Goal: Task Accomplishment & Management: Manage account settings

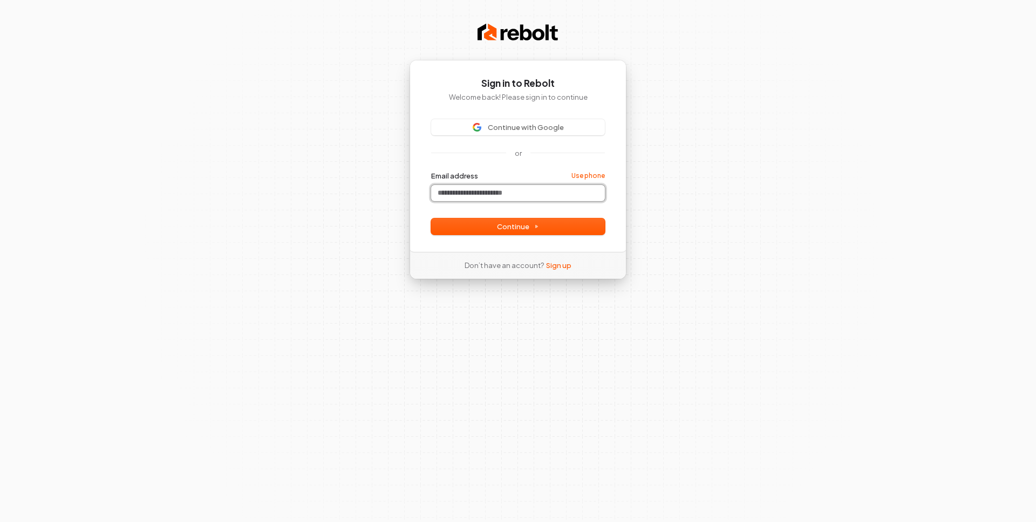
click at [489, 187] on input "Email address" at bounding box center [518, 193] width 174 height 16
paste input "**********"
click at [500, 233] on button "Continue" at bounding box center [518, 227] width 174 height 16
type input "**********"
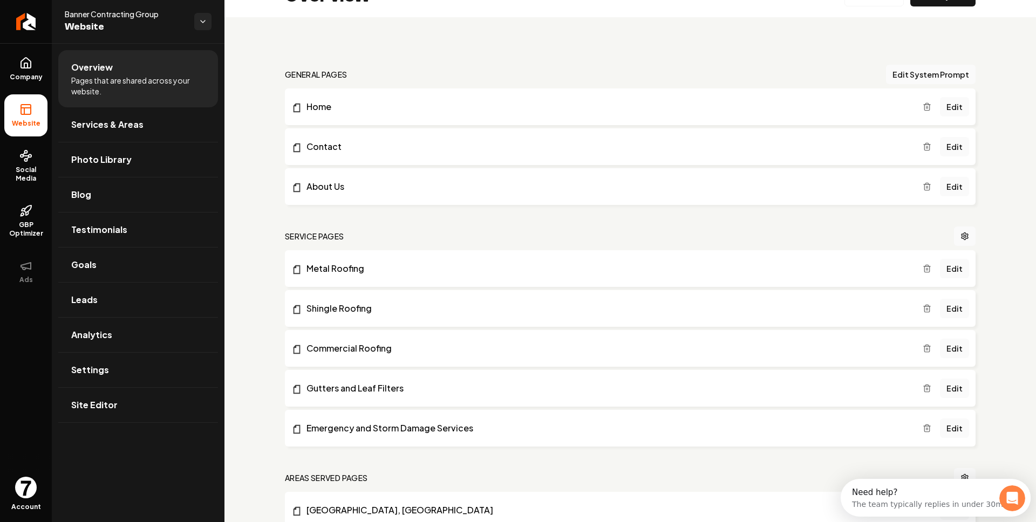
scroll to position [31, 0]
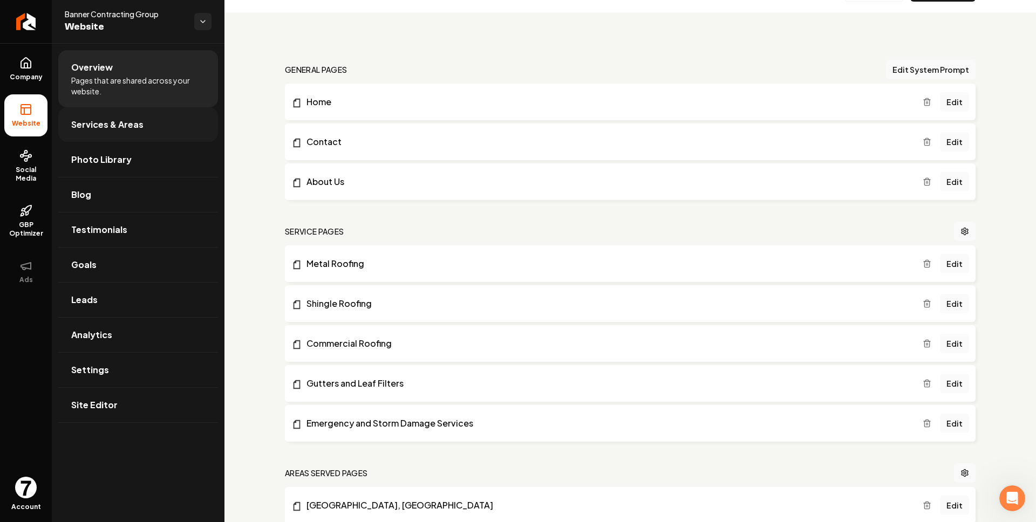
click at [153, 127] on link "Services & Areas" at bounding box center [138, 124] width 160 height 35
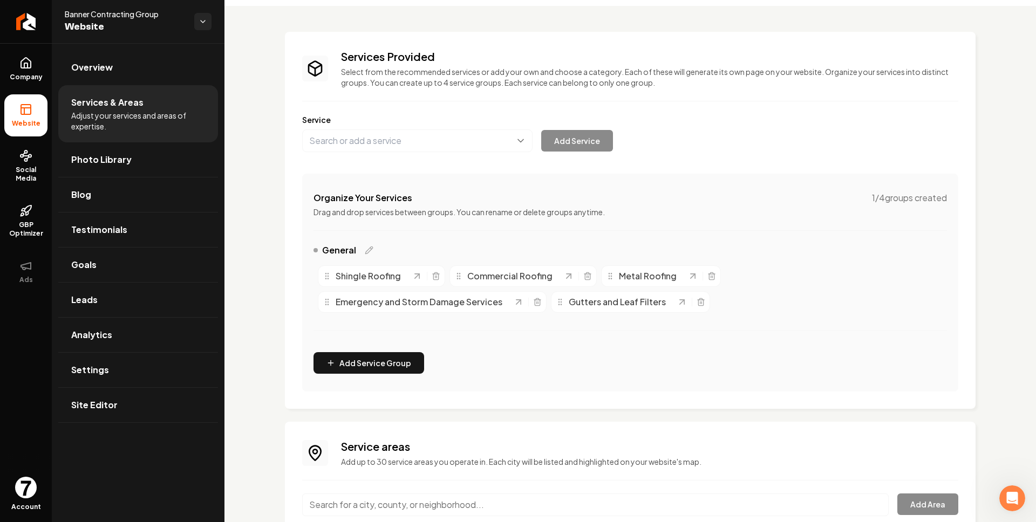
scroll to position [9, 0]
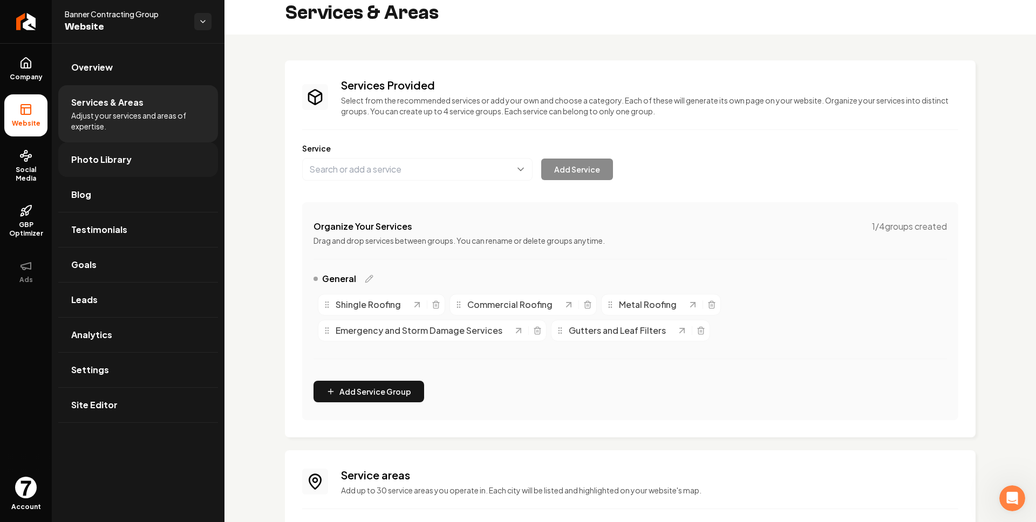
click at [99, 173] on link "Photo Library" at bounding box center [138, 159] width 160 height 35
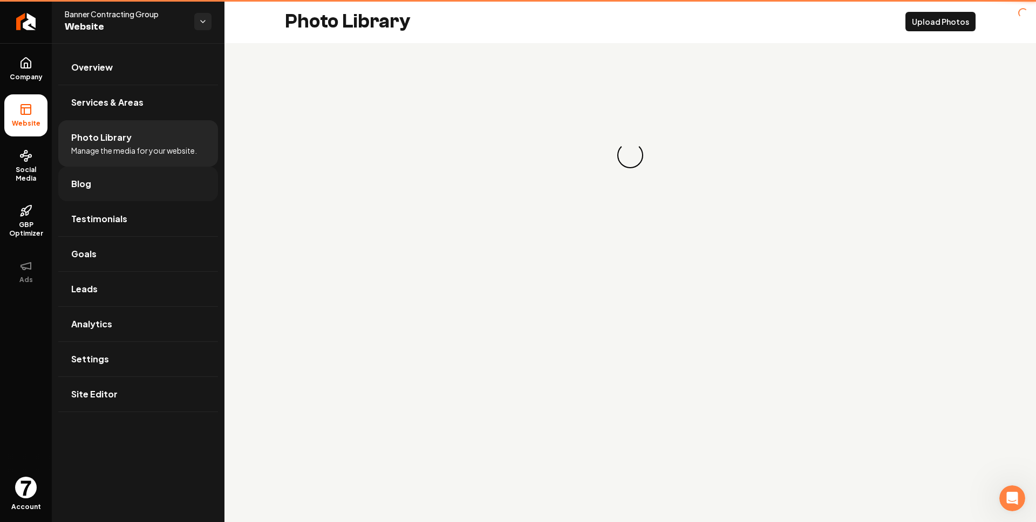
click at [104, 188] on link "Blog" at bounding box center [138, 184] width 160 height 35
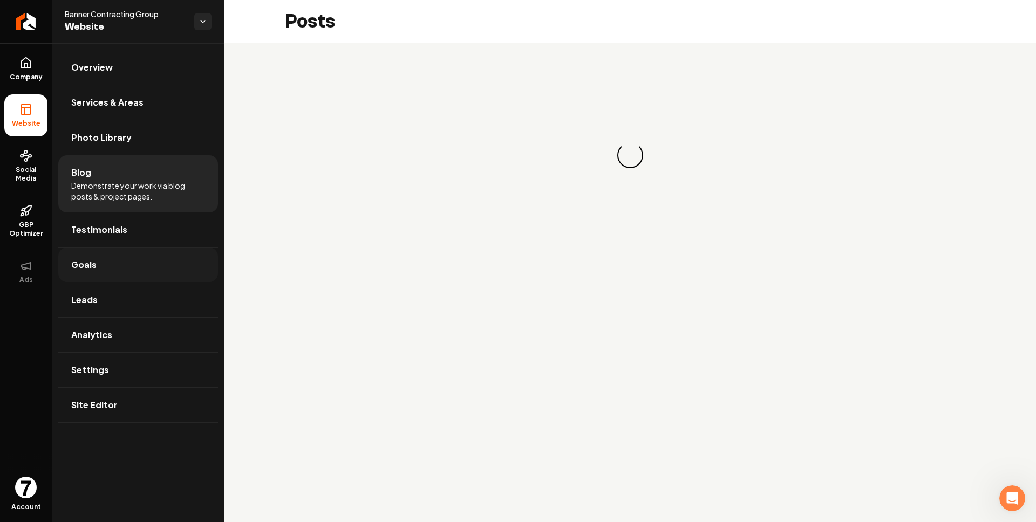
click at [126, 249] on link "Goals" at bounding box center [138, 265] width 160 height 35
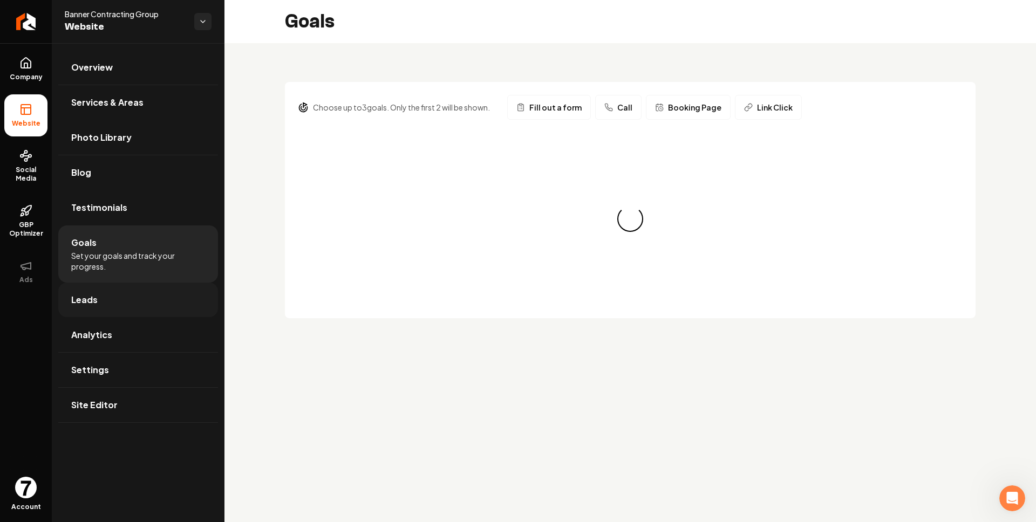
click at [143, 301] on link "Leads" at bounding box center [138, 300] width 160 height 35
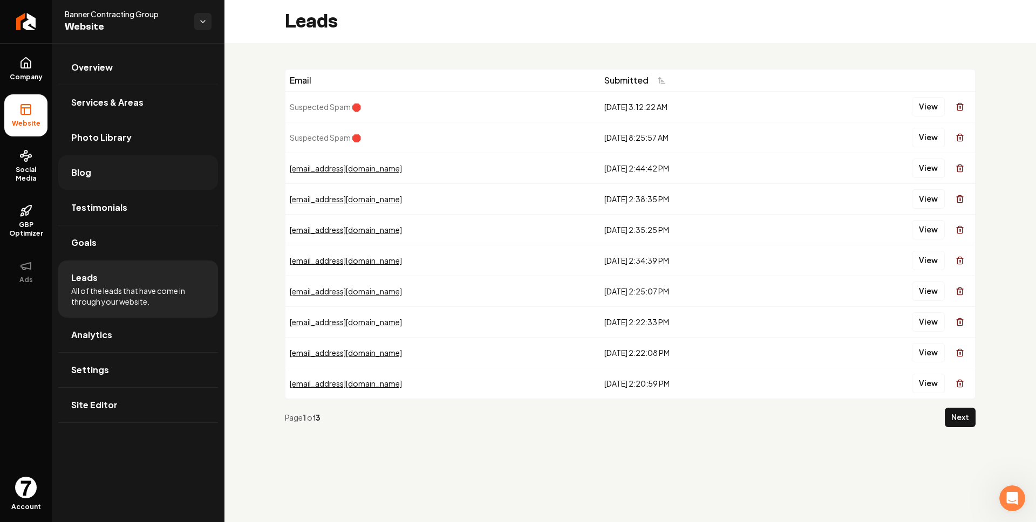
click at [149, 171] on link "Blog" at bounding box center [138, 172] width 160 height 35
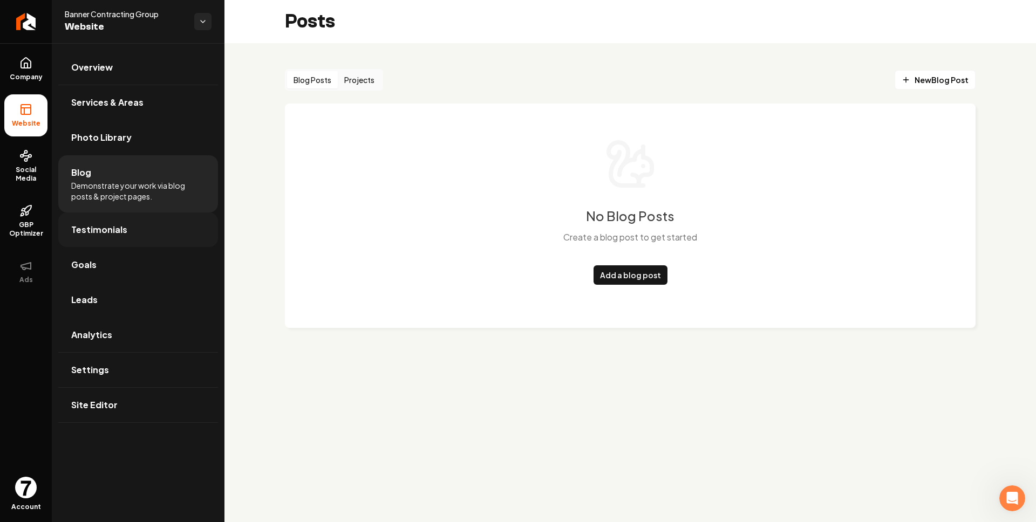
click at [147, 222] on link "Testimonials" at bounding box center [138, 230] width 160 height 35
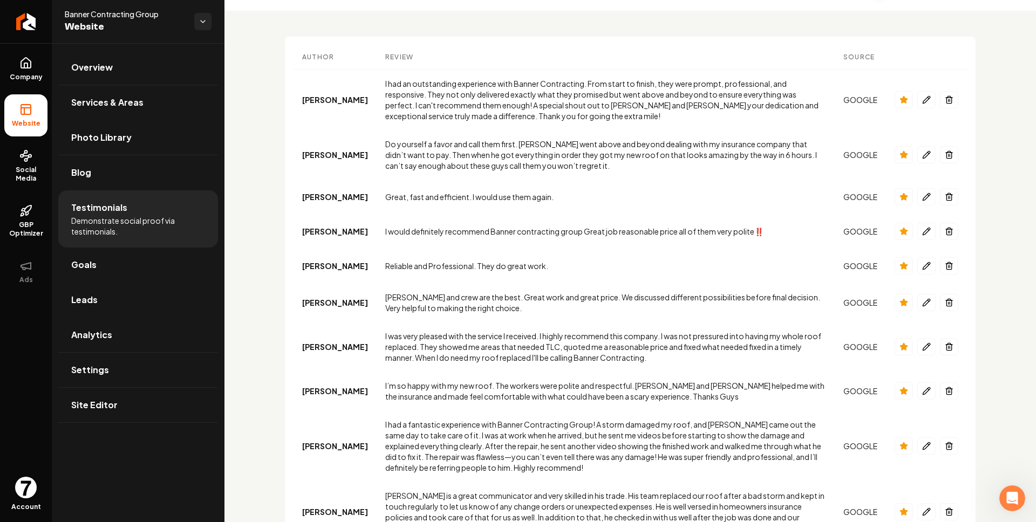
scroll to position [33, 0]
click at [148, 392] on link "Site Editor" at bounding box center [138, 405] width 160 height 35
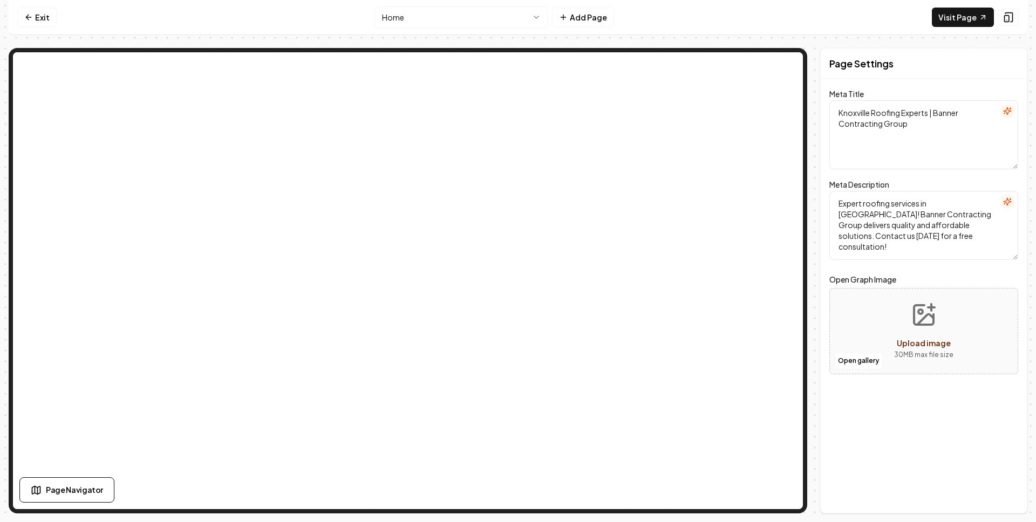
click at [777, 131] on textarea "Knoxville Roofing Experts | Banner Contracting Group" at bounding box center [923, 134] width 189 height 69
click at [777, 226] on textarea "Expert roofing services in [GEOGRAPHIC_DATA]! Banner Contracting Group delivers…" at bounding box center [923, 225] width 189 height 69
click at [777, 139] on textarea "Knoxville Roofing Experts | Banner Contracting Group" at bounding box center [923, 134] width 189 height 69
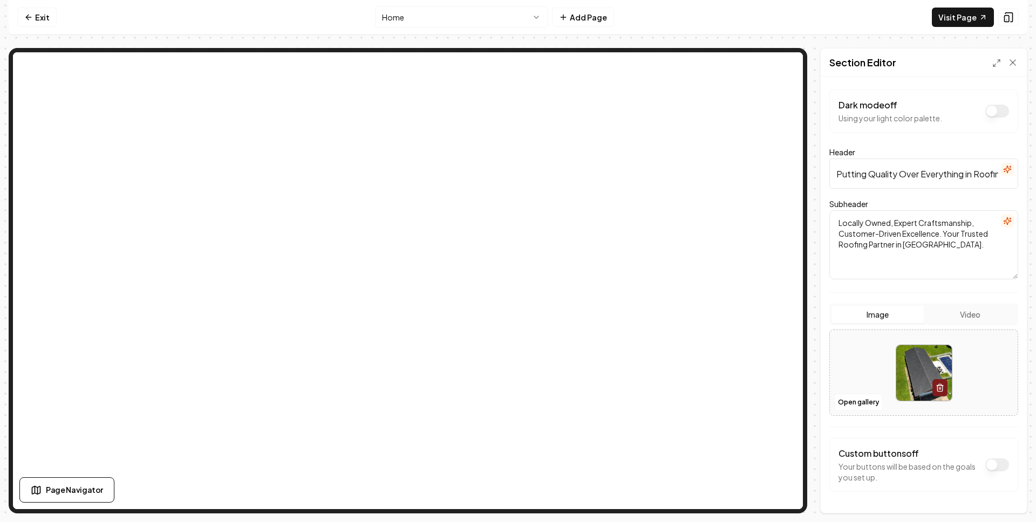
click at [777, 185] on input "Putting Quality Over Everything in Roofing Solutions" at bounding box center [923, 174] width 189 height 30
click at [777, 263] on textarea "Locally Owned, Expert Craftsmanship, Customer-Driven Excellence. Your Trusted R…" at bounding box center [923, 244] width 189 height 69
click at [777, 127] on div "Dark mode off Using your light color palette." at bounding box center [923, 111] width 189 height 43
click at [777, 111] on button "Dark mode off" at bounding box center [997, 111] width 24 height 13
click at [777, 111] on button "Dark mode on" at bounding box center [997, 111] width 24 height 13
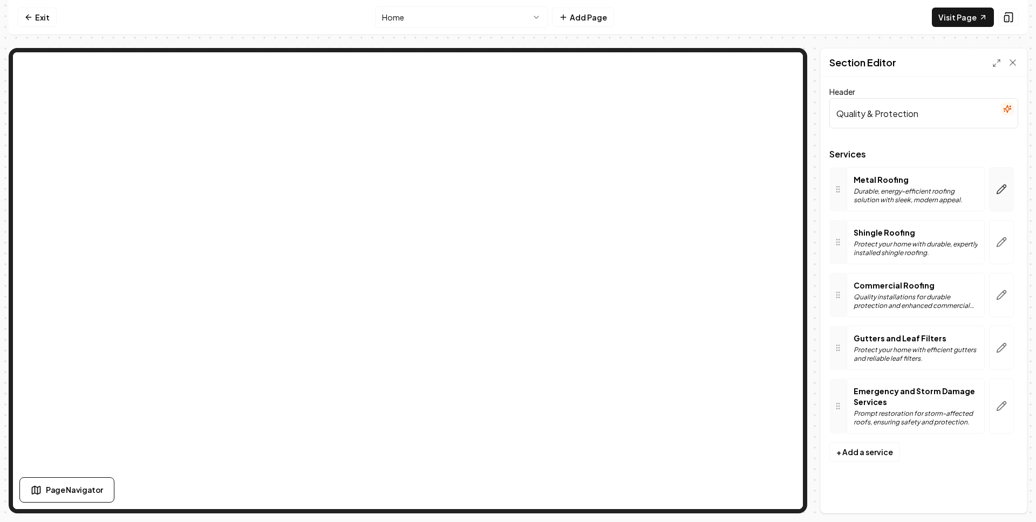
click at [777, 190] on icon "button" at bounding box center [1001, 189] width 11 height 11
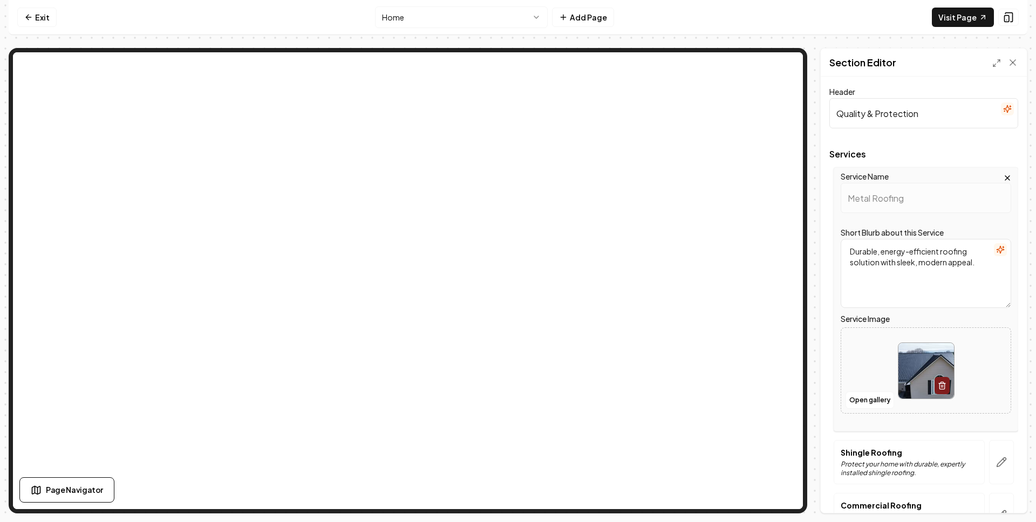
click at [777, 175] on icon "button" at bounding box center [1007, 178] width 9 height 9
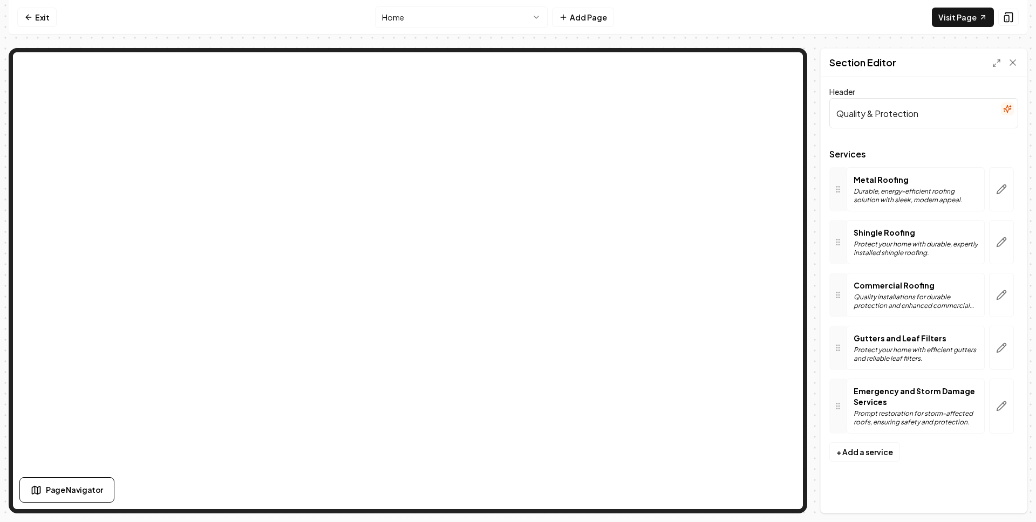
click at [777, 116] on input "Quality & Protection" at bounding box center [923, 113] width 189 height 30
click at [777, 135] on form "Header Quality & Protection Services Services Metal Roofing Durable, energy-eff…" at bounding box center [923, 277] width 189 height 385
click at [777, 114] on input "Quality & Protection Services" at bounding box center [923, 113] width 189 height 30
type input "Quality & Protection"
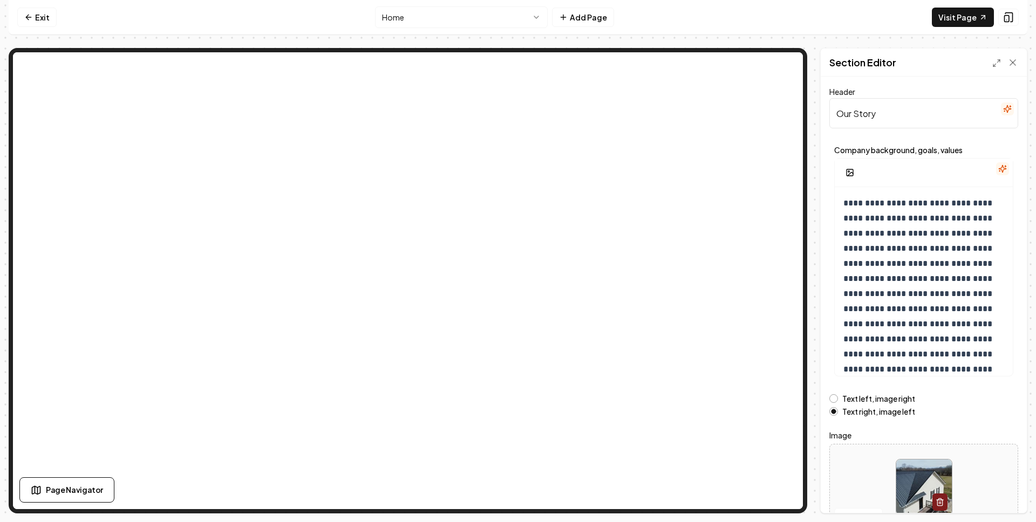
click at [777, 119] on input "Our Story" at bounding box center [923, 113] width 189 height 30
type input "Our Story"
click at [777, 260] on p "**********" at bounding box center [923, 294] width 161 height 196
click at [777, 246] on p "**********" at bounding box center [923, 294] width 161 height 196
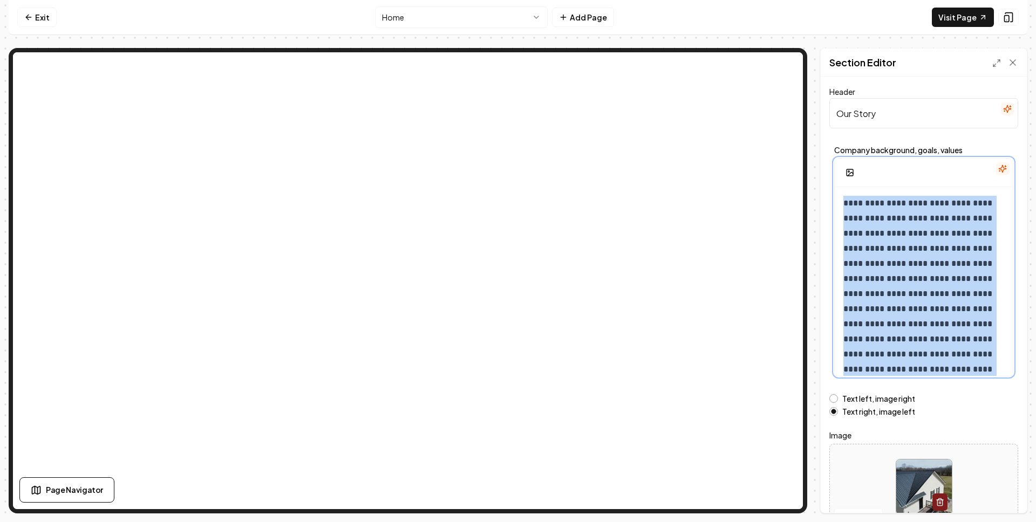
click at [777, 246] on p "**********" at bounding box center [923, 294] width 161 height 196
click at [777, 243] on p "**********" at bounding box center [923, 294] width 161 height 196
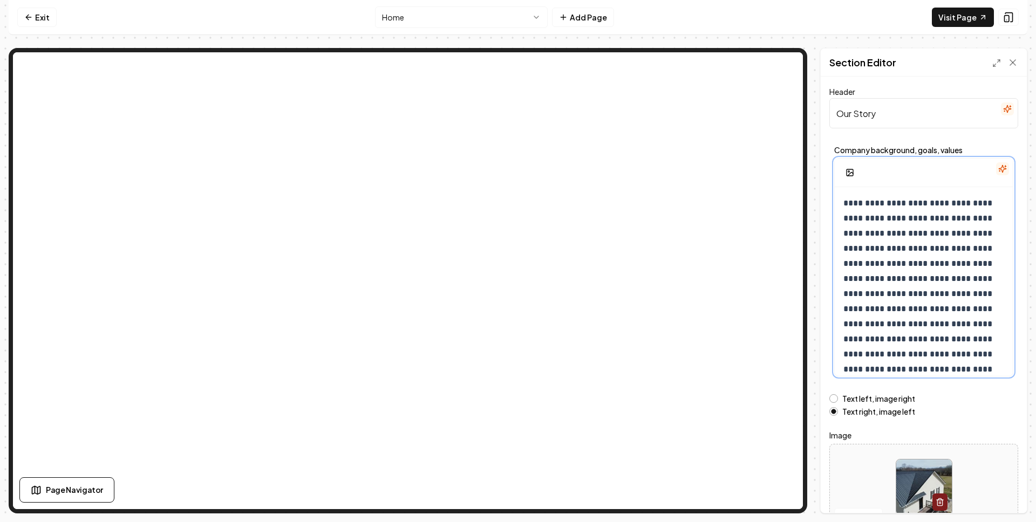
click at [777, 247] on p "**********" at bounding box center [923, 294] width 161 height 196
click at [777, 281] on p "**********" at bounding box center [923, 294] width 161 height 196
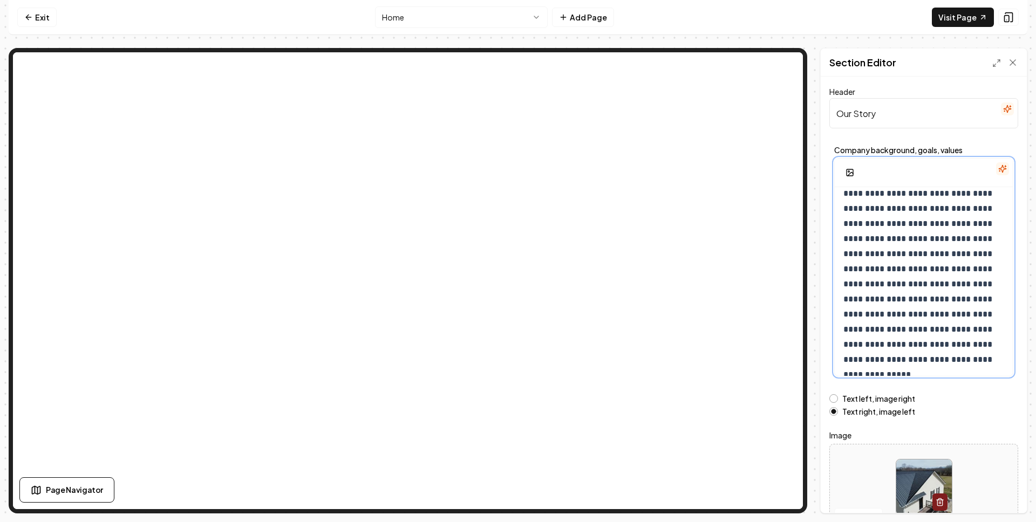
scroll to position [60, 0]
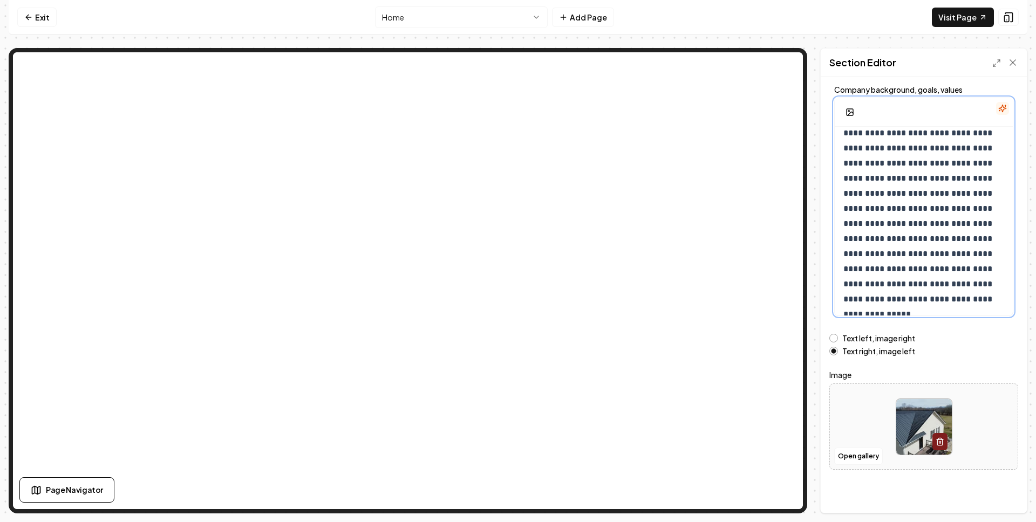
click at [777, 172] on p "**********" at bounding box center [923, 209] width 161 height 196
click at [777, 168] on p "**********" at bounding box center [923, 209] width 161 height 196
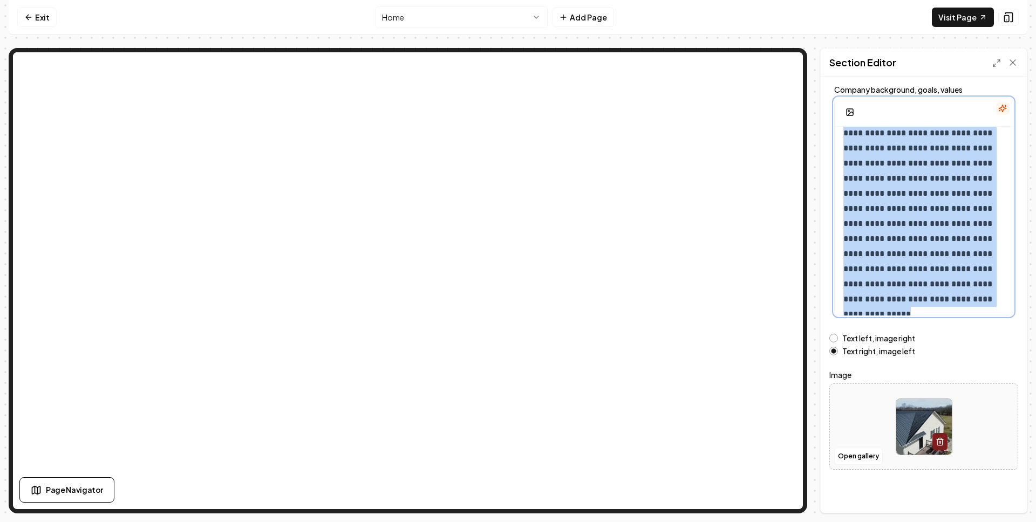
click at [777, 168] on p "**********" at bounding box center [923, 209] width 161 height 196
click at [777, 255] on p "**********" at bounding box center [923, 209] width 161 height 196
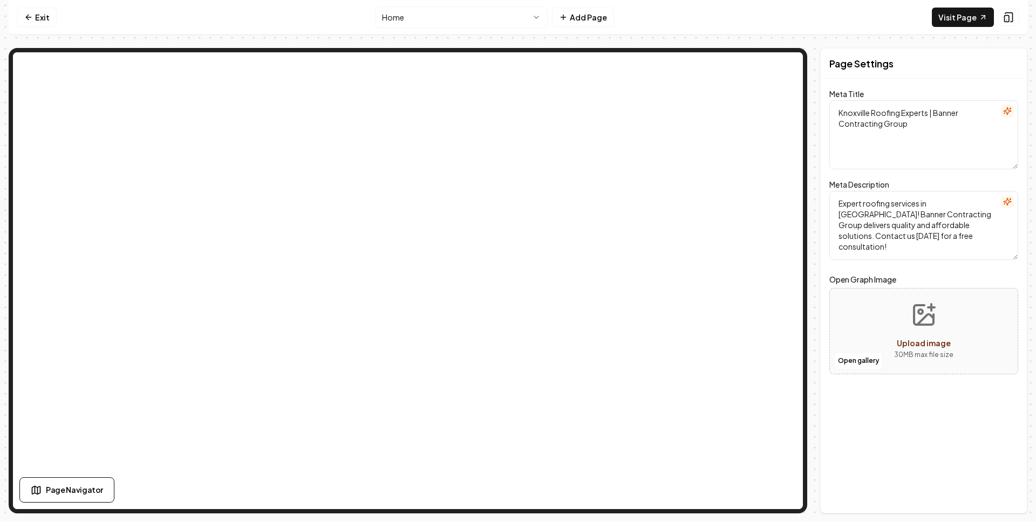
scroll to position [0, 0]
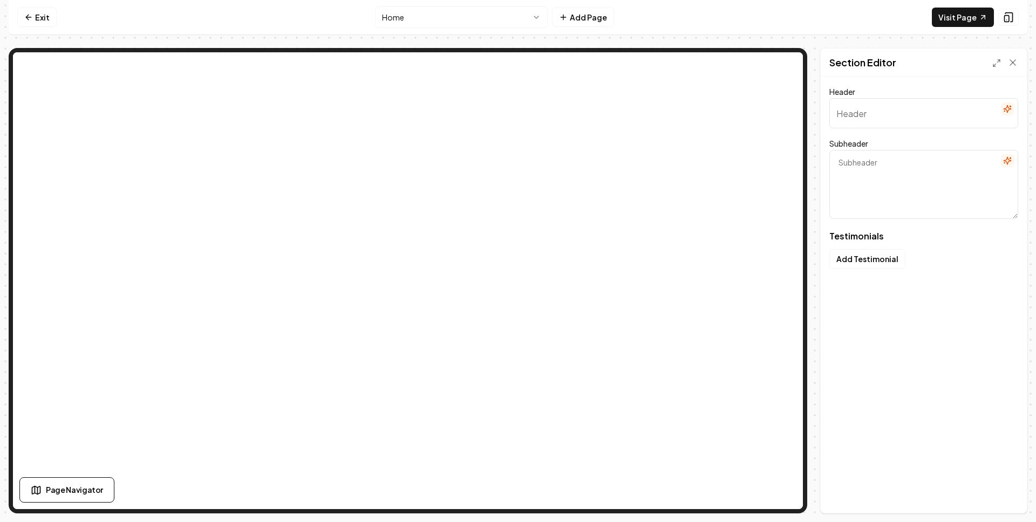
type input "Words from the community"
type textarea "Why they continue to place their trust in [GEOGRAPHIC_DATA]"
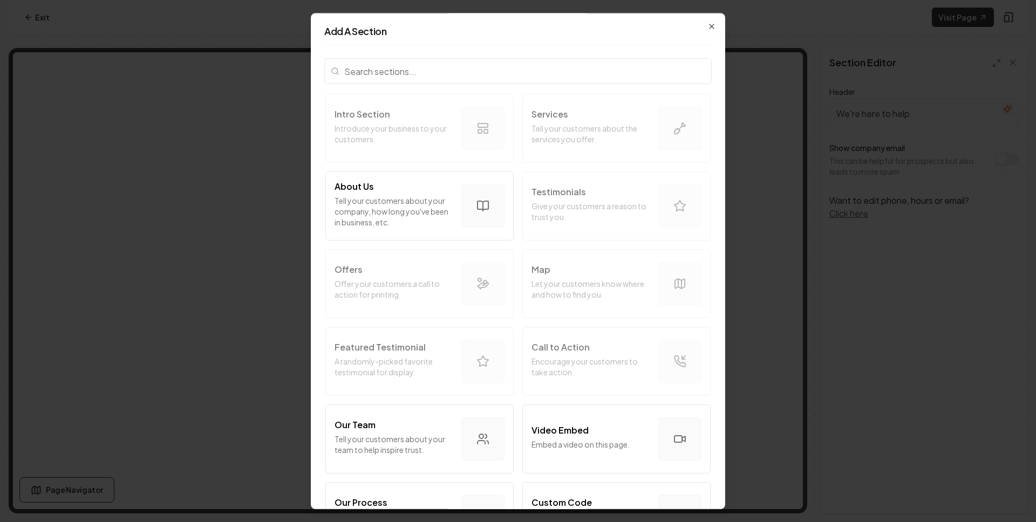
click at [488, 66] on input "search" at bounding box center [517, 71] width 387 height 26
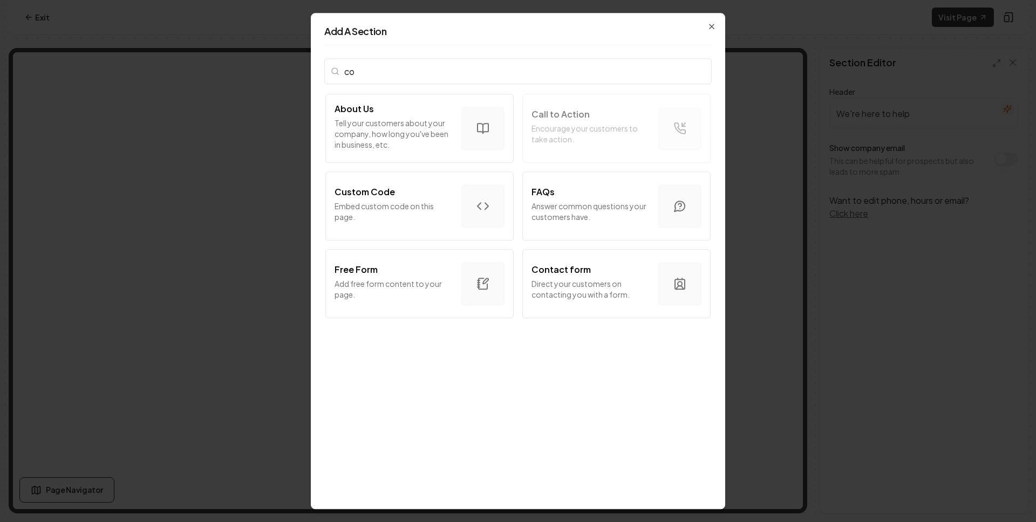
type input "c"
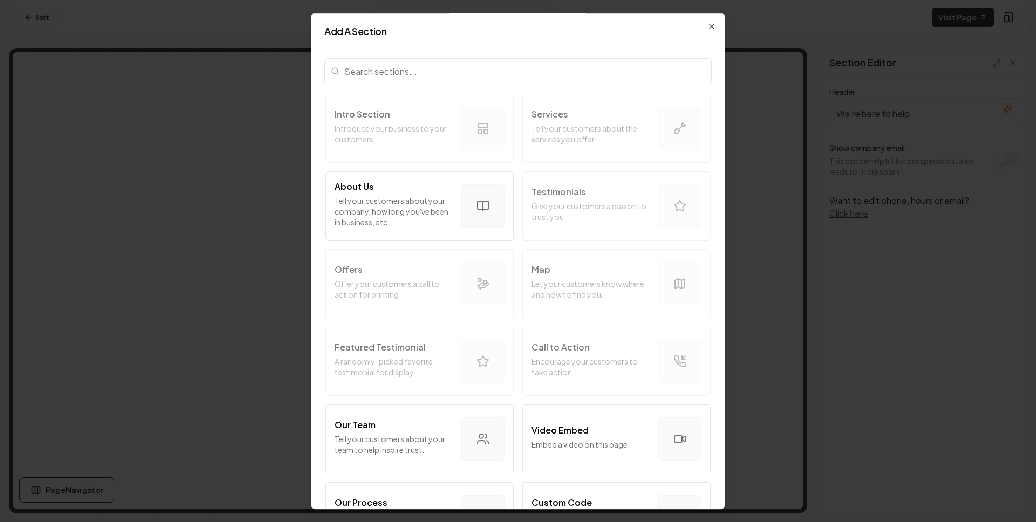
click at [710, 31] on h2 "Add A Section" at bounding box center [517, 31] width 387 height 10
click at [711, 26] on icon "button" at bounding box center [711, 26] width 9 height 9
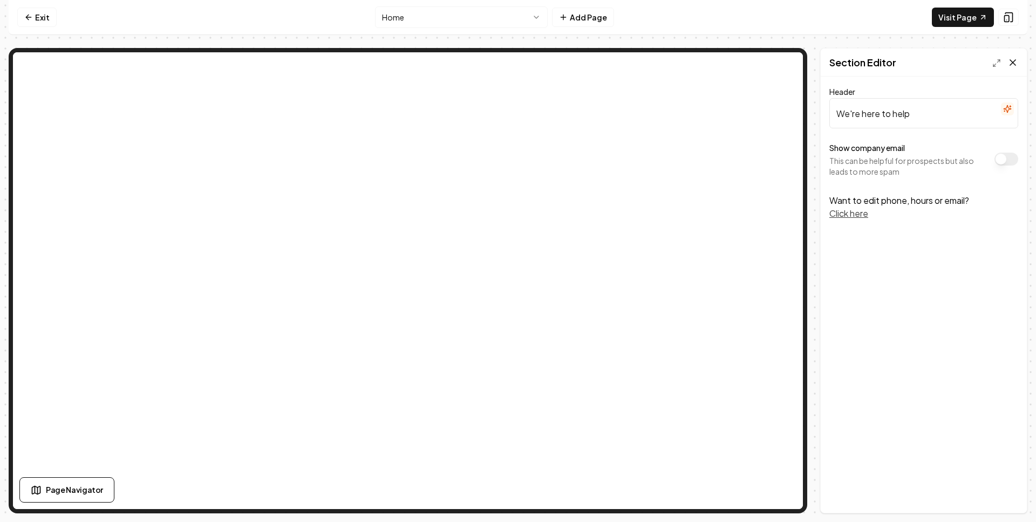
click at [777, 59] on icon at bounding box center [1012, 62] width 11 height 11
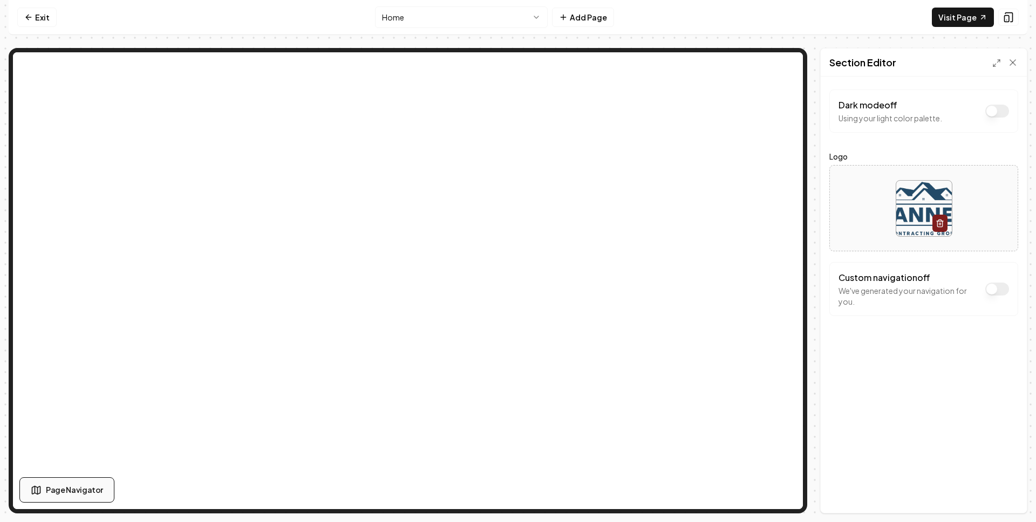
click at [96, 392] on span "Page Navigator" at bounding box center [74, 490] width 57 height 11
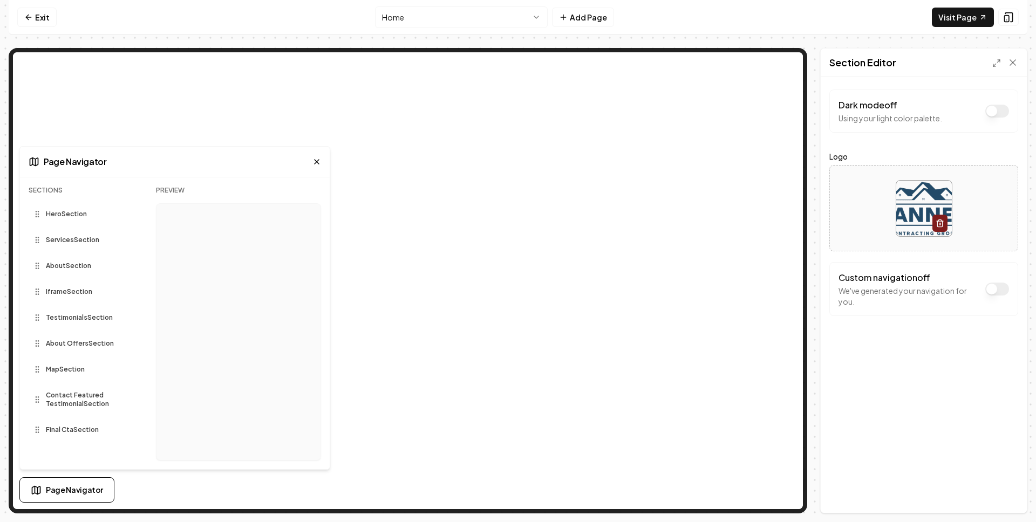
click at [89, 243] on span "Services Section" at bounding box center [72, 240] width 53 height 9
click at [318, 166] on div "Page Navigator" at bounding box center [175, 162] width 310 height 31
click at [318, 156] on div "Page Navigator" at bounding box center [175, 162] width 310 height 31
click at [316, 162] on icon at bounding box center [317, 162] width 4 height 4
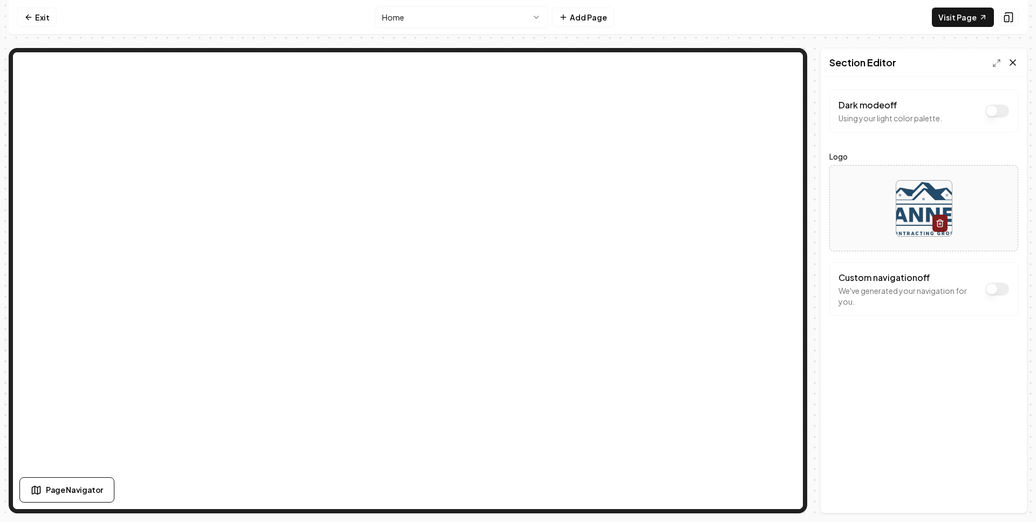
click at [777, 64] on icon at bounding box center [1012, 62] width 11 height 11
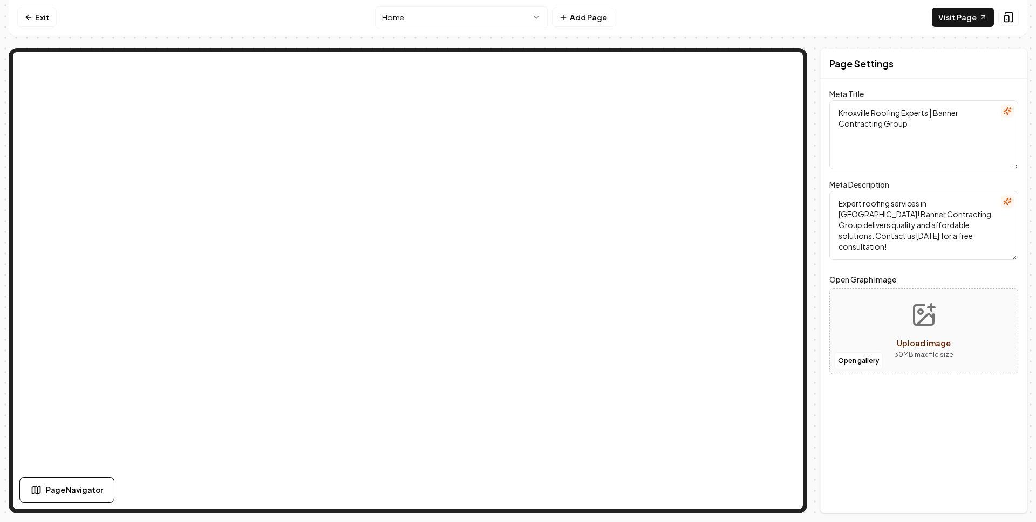
click at [777, 66] on h2 "Page Settings" at bounding box center [861, 63] width 64 height 15
click at [32, 17] on icon at bounding box center [28, 17] width 9 height 9
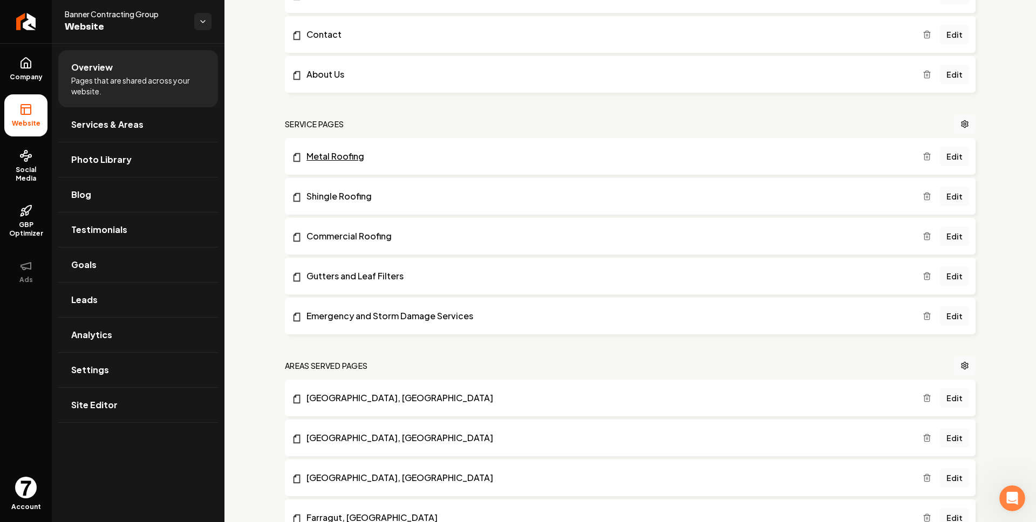
scroll to position [157, 0]
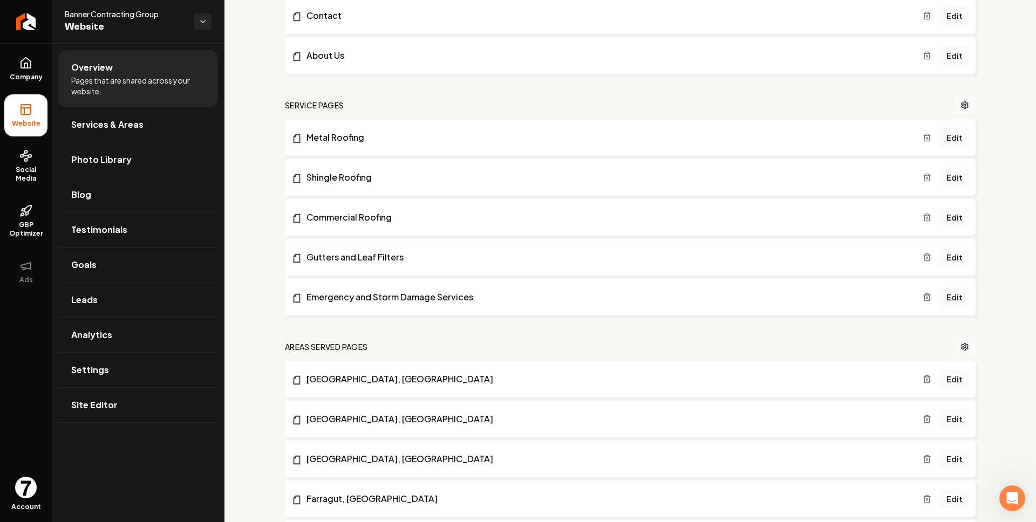
click at [777, 173] on link "Edit" at bounding box center [954, 177] width 29 height 19
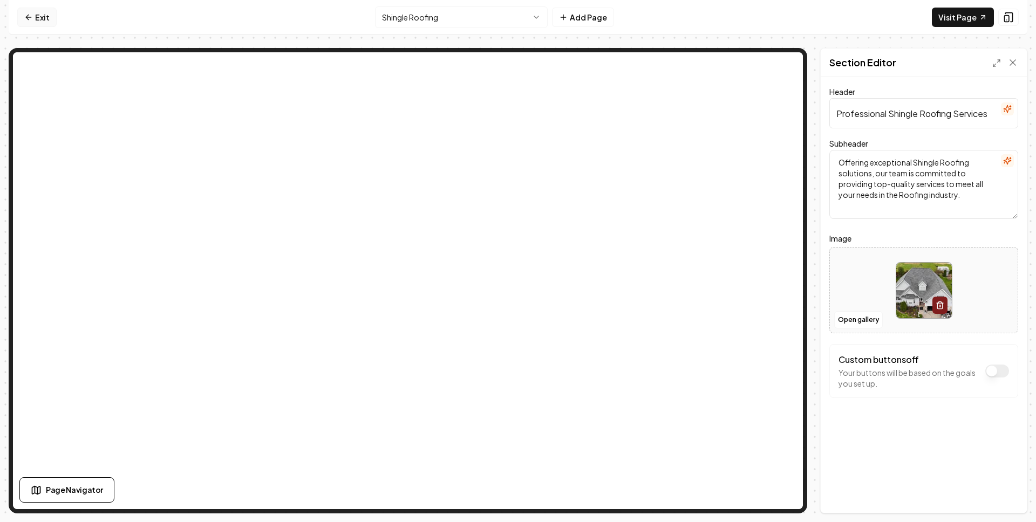
click at [42, 16] on link "Exit" at bounding box center [36, 17] width 39 height 19
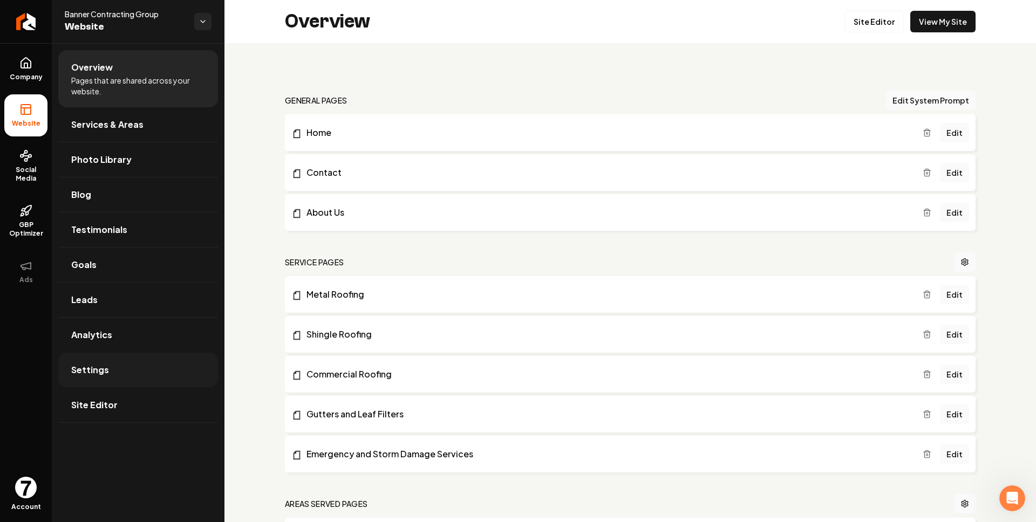
click at [127, 357] on link "Settings" at bounding box center [138, 370] width 160 height 35
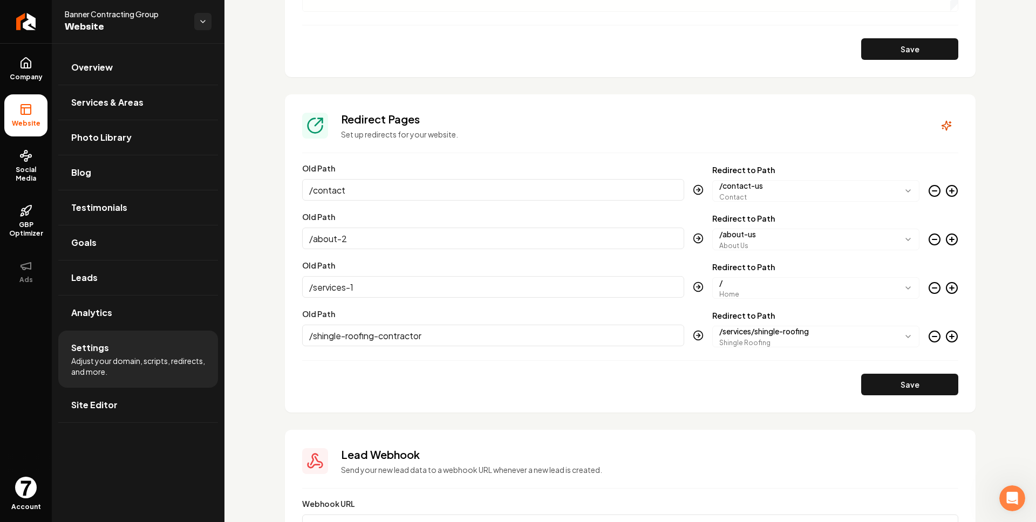
scroll to position [1064, 0]
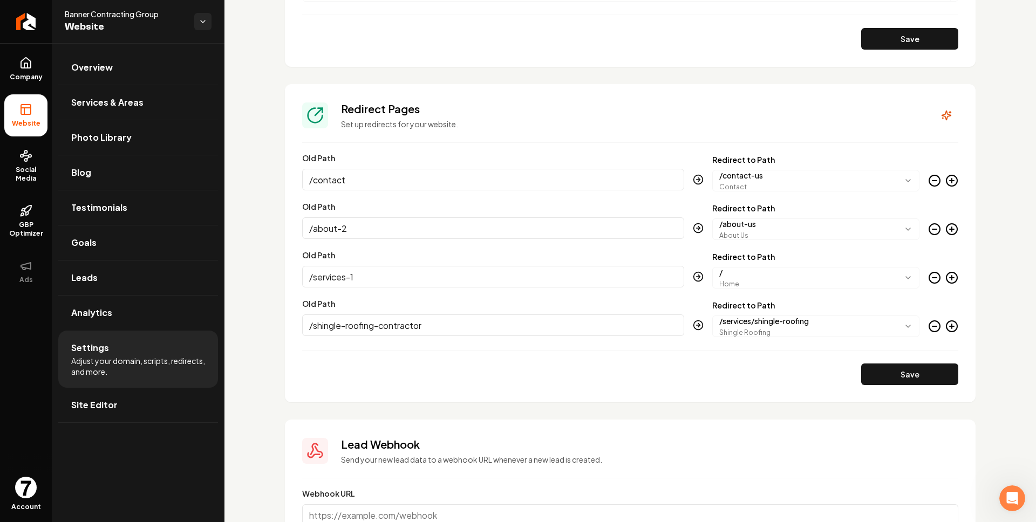
click at [467, 182] on input "/contact" at bounding box center [493, 180] width 382 height 22
click at [488, 223] on input "/about-2" at bounding box center [493, 228] width 382 height 22
click at [496, 258] on div "Old Path /services-1" at bounding box center [493, 269] width 382 height 40
click at [501, 273] on input "/services-1" at bounding box center [493, 277] width 382 height 22
click at [514, 273] on input "/services-1" at bounding box center [493, 277] width 382 height 22
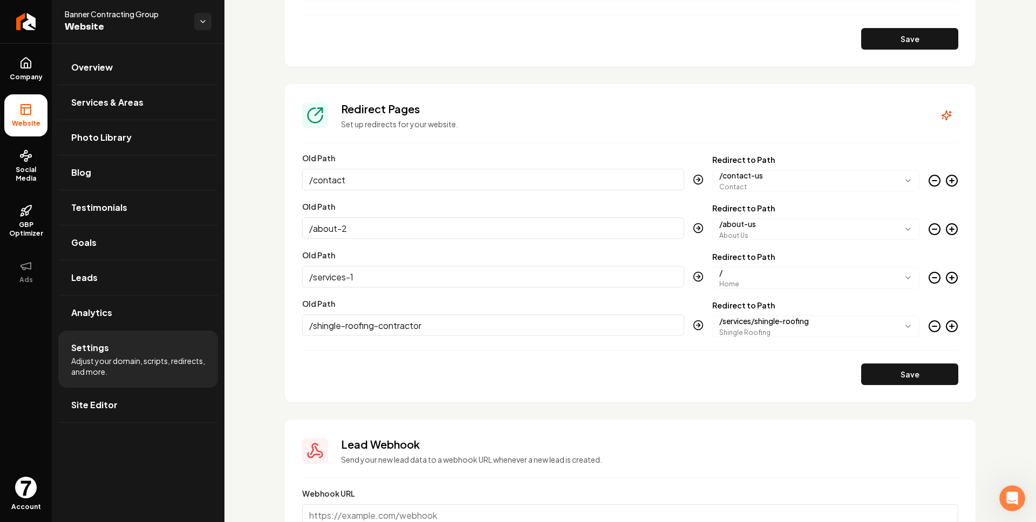
click at [514, 273] on input "/services-1" at bounding box center [493, 277] width 382 height 22
click at [535, 328] on input "/shingle-roofing-contractor" at bounding box center [493, 326] width 382 height 22
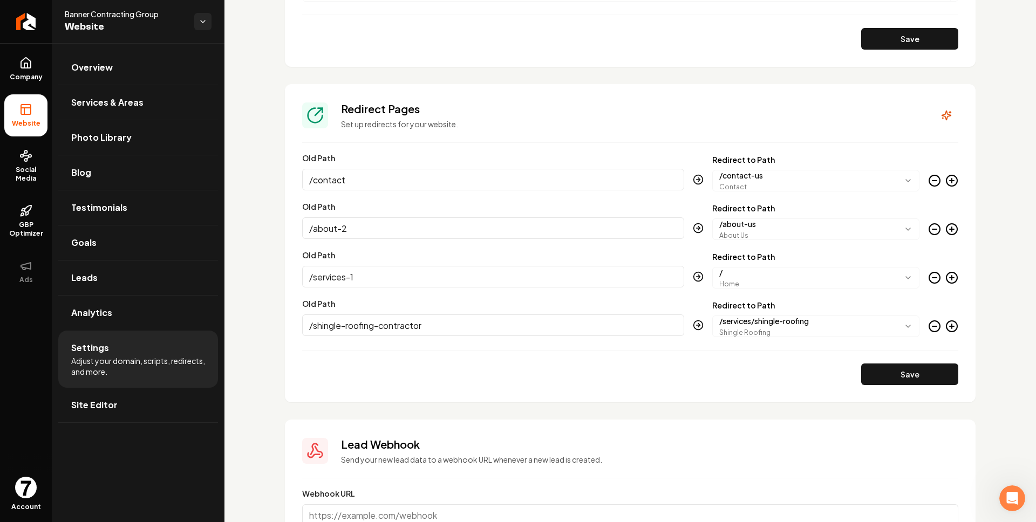
click at [535, 328] on input "/shingle-roofing-contractor" at bounding box center [493, 326] width 382 height 22
click at [568, 357] on form "**********" at bounding box center [630, 270] width 656 height 229
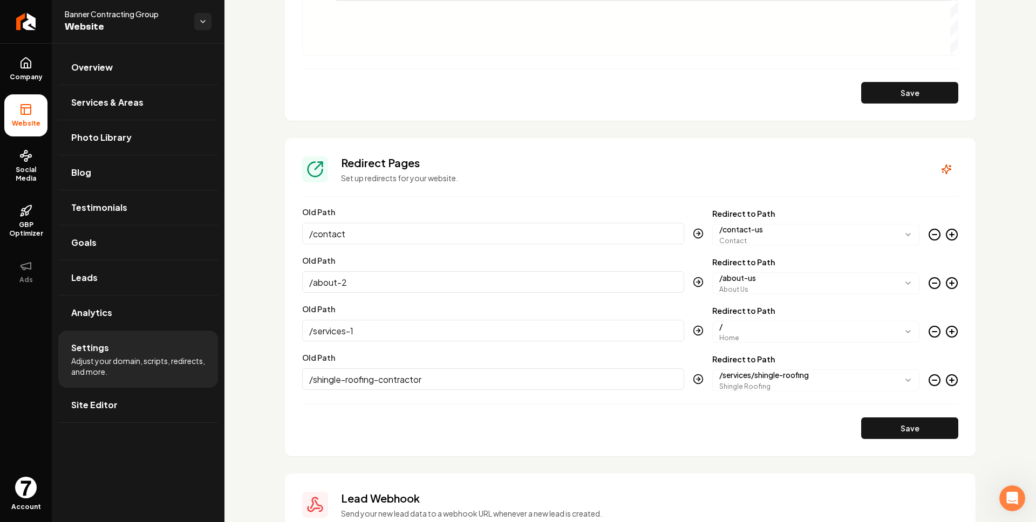
scroll to position [950, 0]
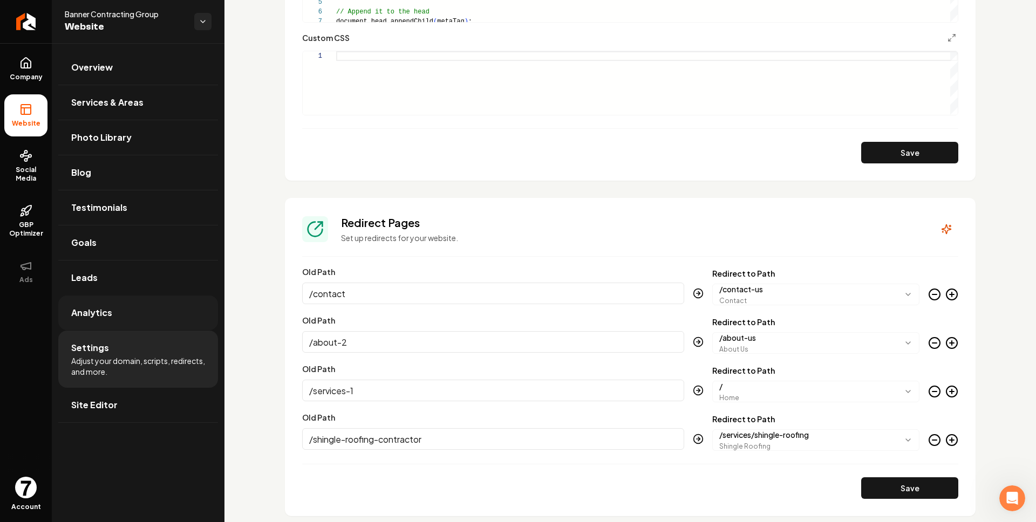
click at [146, 314] on link "Analytics" at bounding box center [138, 313] width 160 height 35
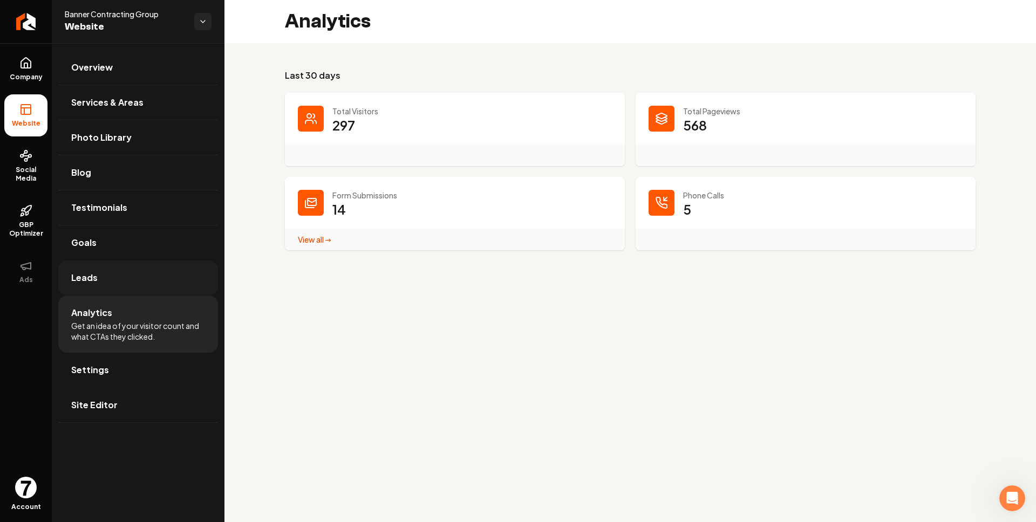
click at [159, 287] on link "Leads" at bounding box center [138, 278] width 160 height 35
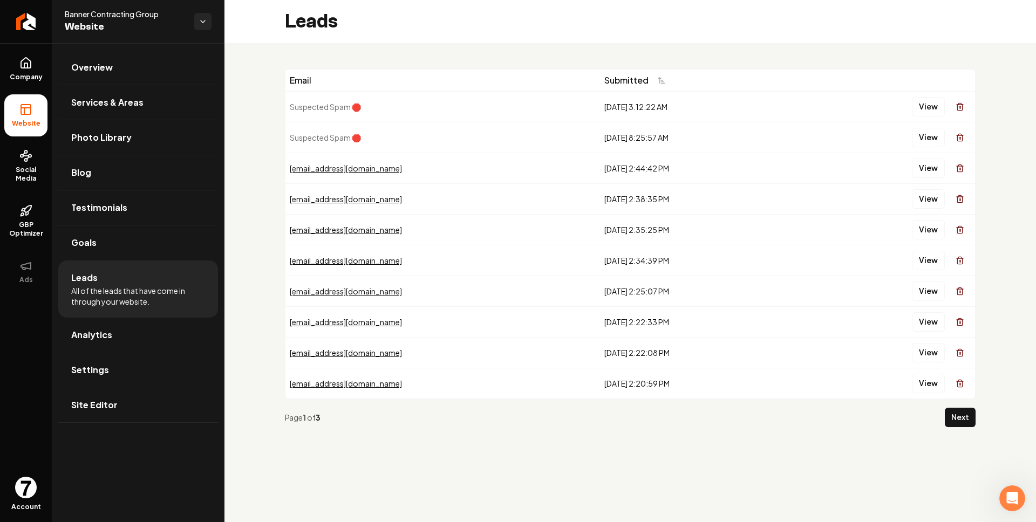
click at [153, 269] on li "Leads All of the leads that have come in through your website." at bounding box center [138, 289] width 160 height 57
click at [154, 249] on link "Goals" at bounding box center [138, 243] width 160 height 35
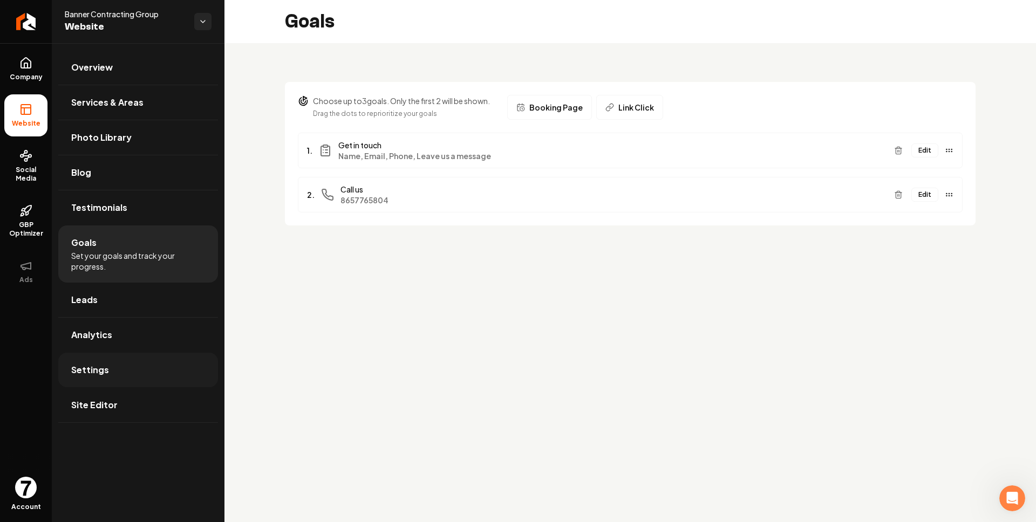
click at [148, 375] on link "Settings" at bounding box center [138, 370] width 160 height 35
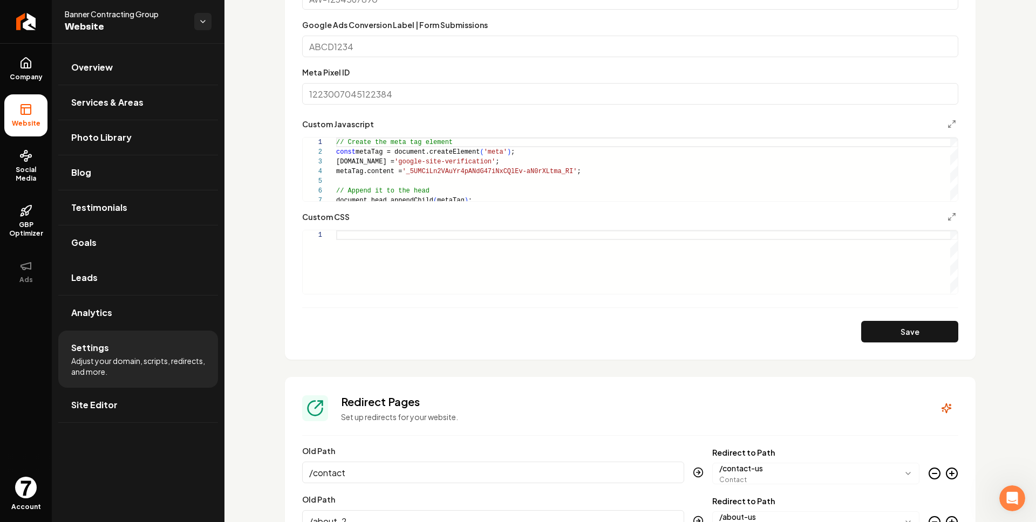
scroll to position [925, 0]
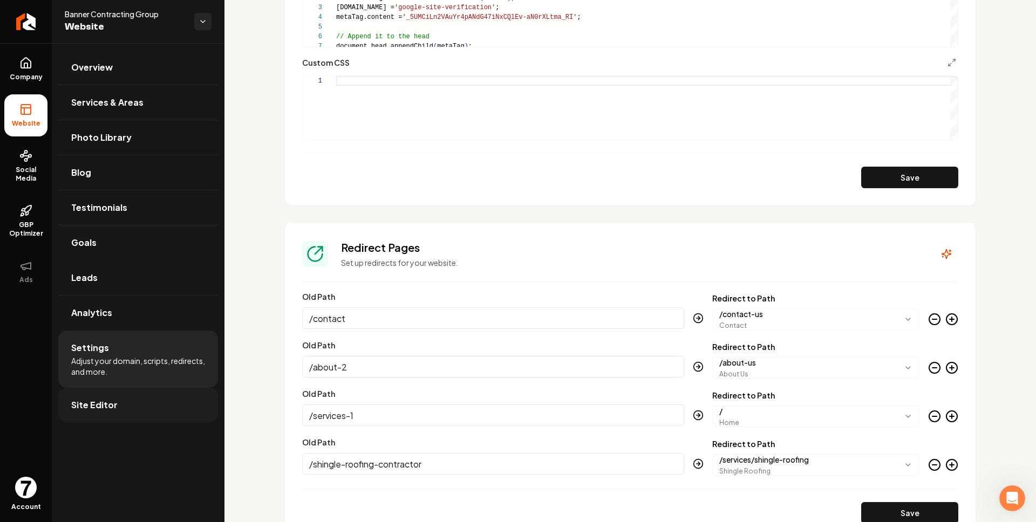
click at [118, 392] on link "Site Editor" at bounding box center [138, 405] width 160 height 35
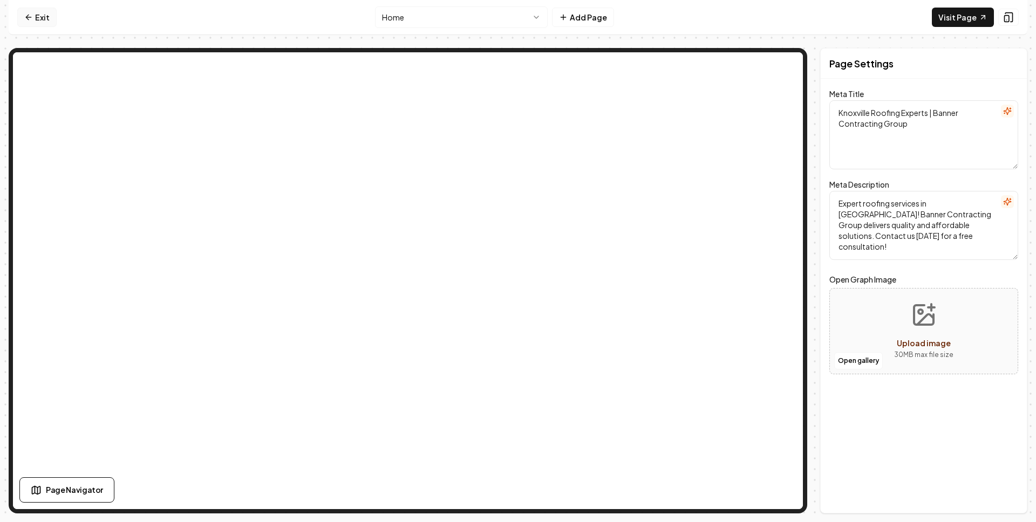
click at [36, 15] on link "Exit" at bounding box center [36, 17] width 39 height 19
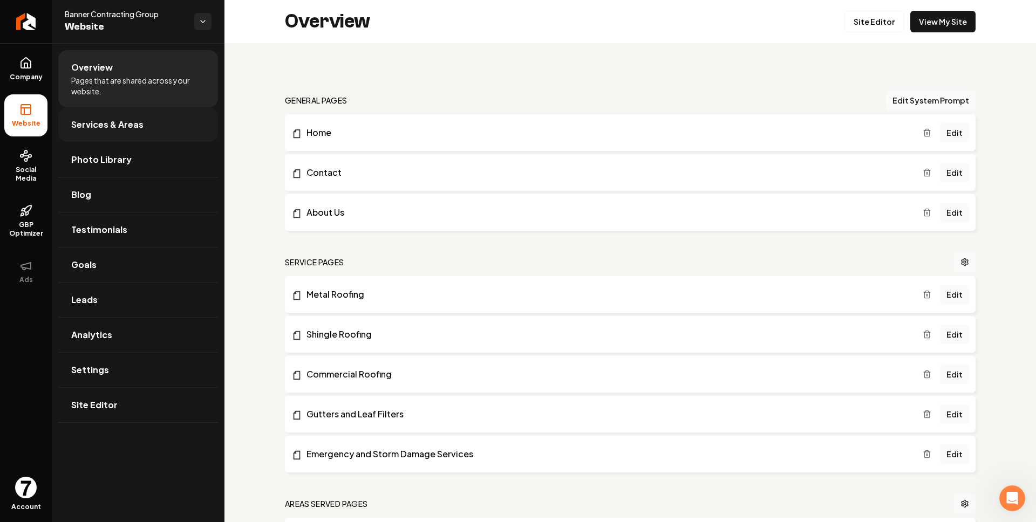
click at [117, 120] on span "Services & Areas" at bounding box center [107, 124] width 72 height 13
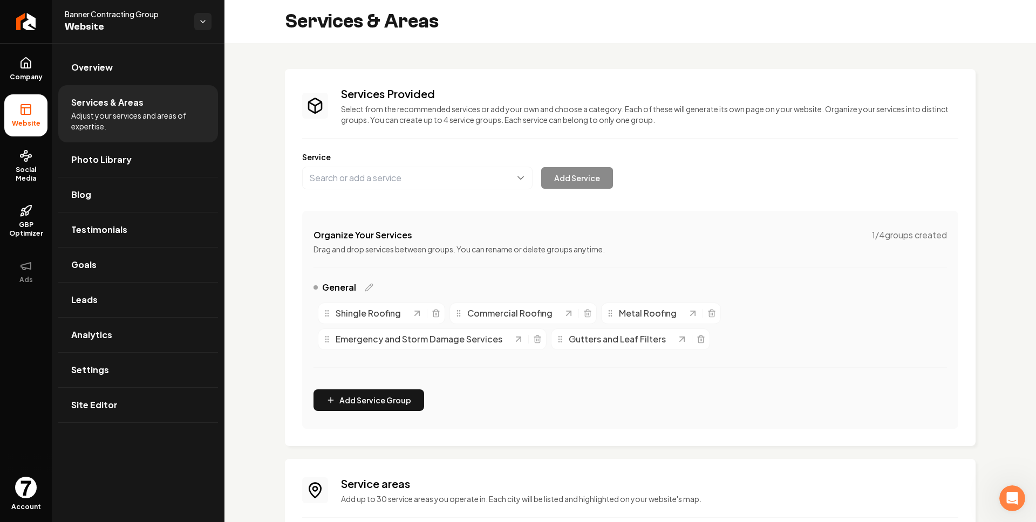
scroll to position [171, 0]
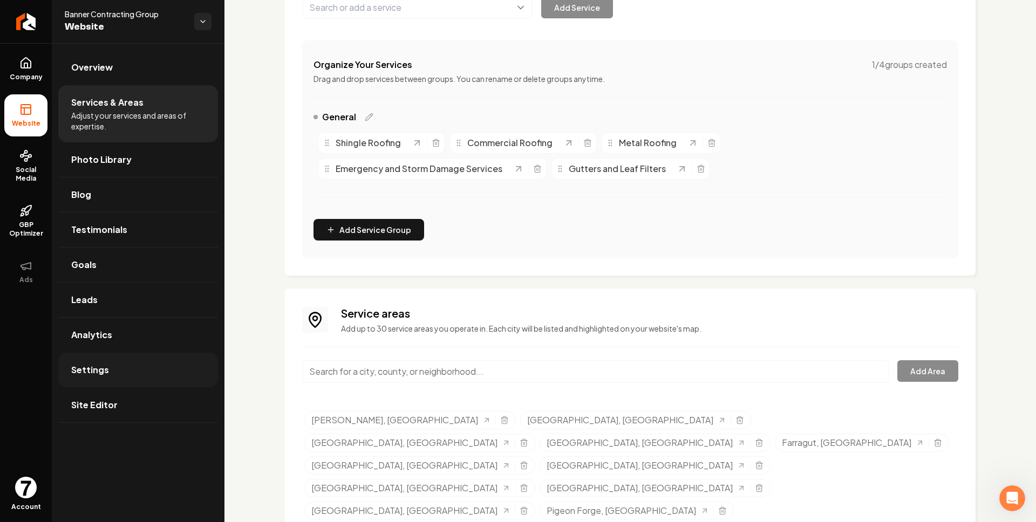
click at [131, 365] on link "Settings" at bounding box center [138, 370] width 160 height 35
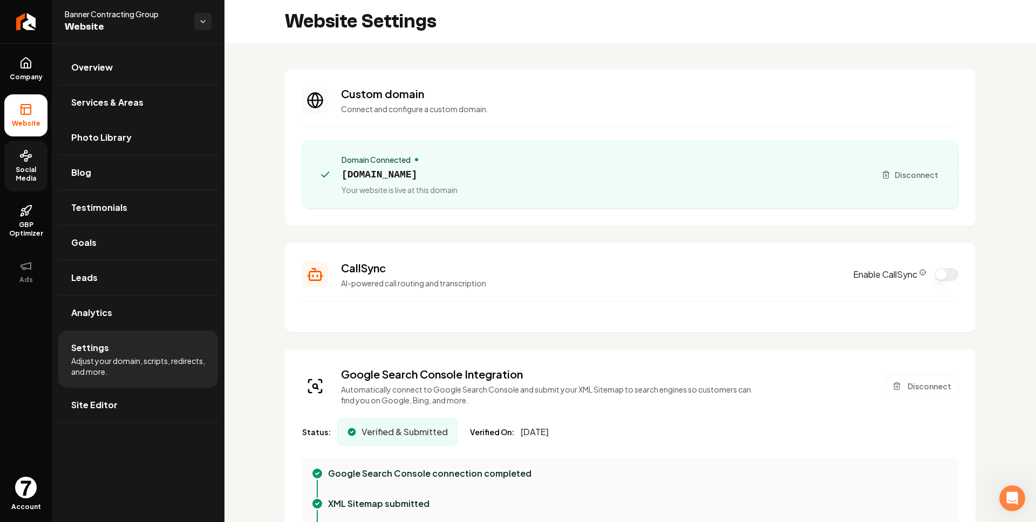
click at [24, 154] on icon at bounding box center [25, 155] width 13 height 13
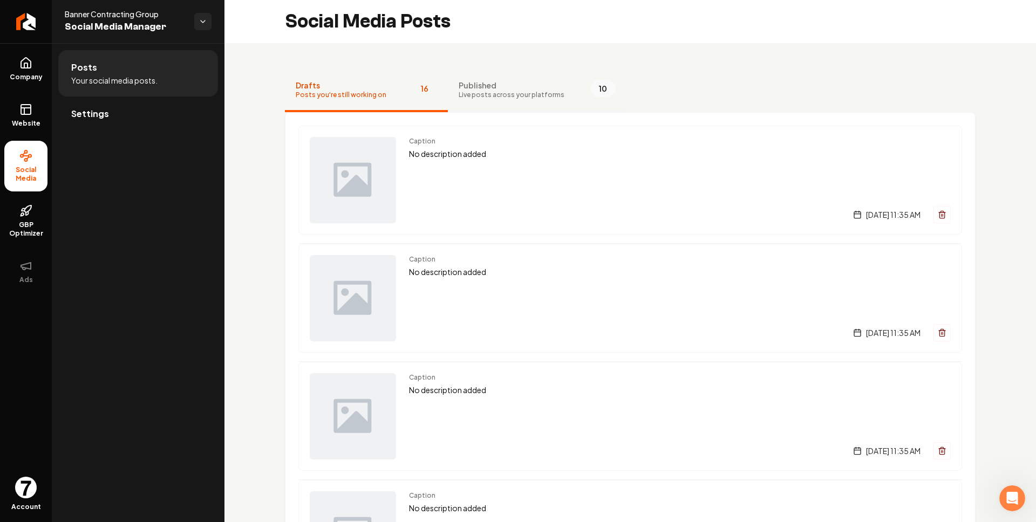
click at [518, 82] on span "Published" at bounding box center [512, 85] width 106 height 11
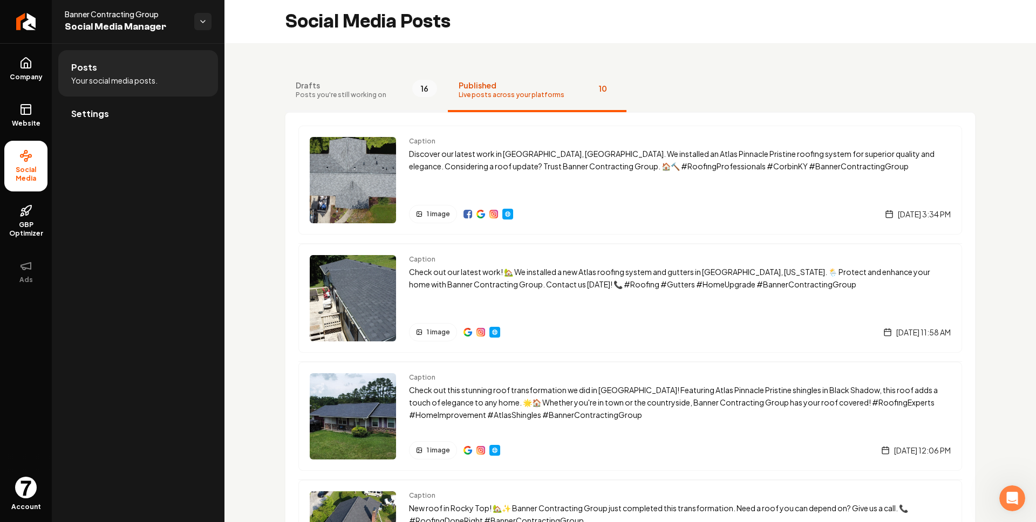
click at [370, 104] on button "Drafts Posts you're still working on 16" at bounding box center [366, 90] width 163 height 43
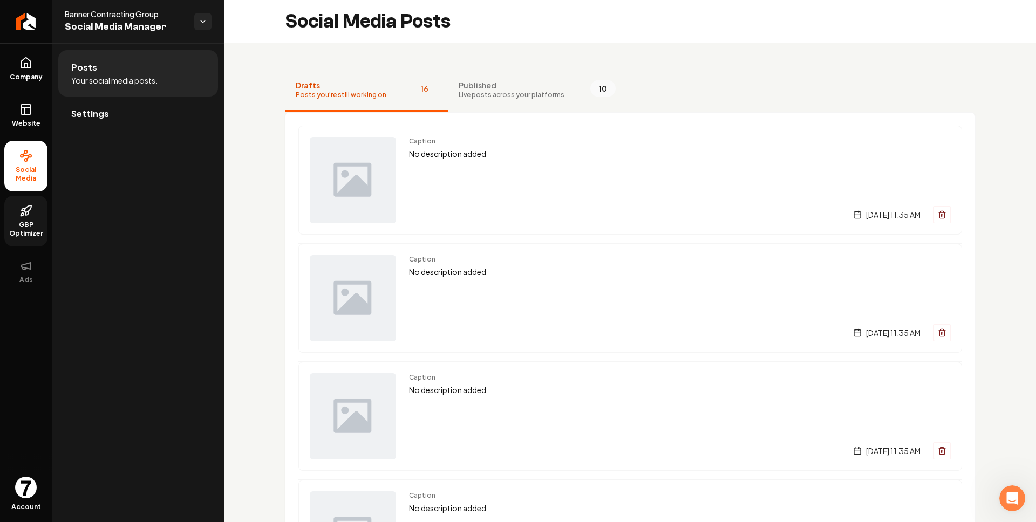
click at [18, 213] on link "GBP Optimizer" at bounding box center [25, 221] width 43 height 51
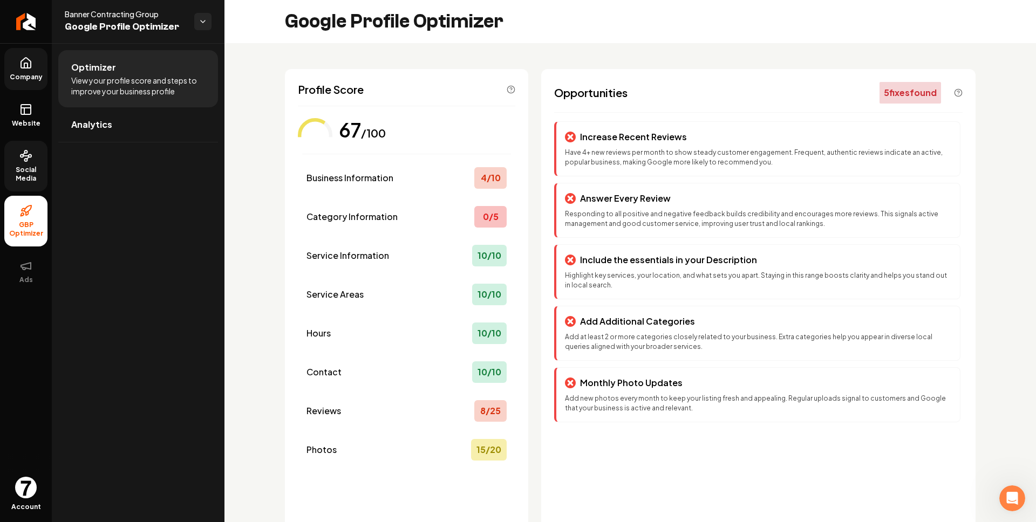
click at [28, 77] on span "Company" at bounding box center [26, 77] width 42 height 9
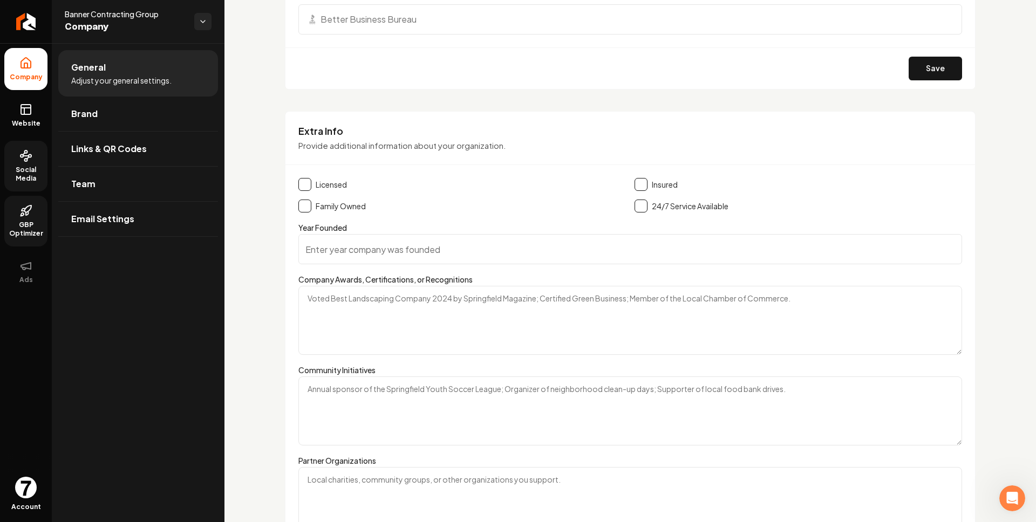
scroll to position [1654, 0]
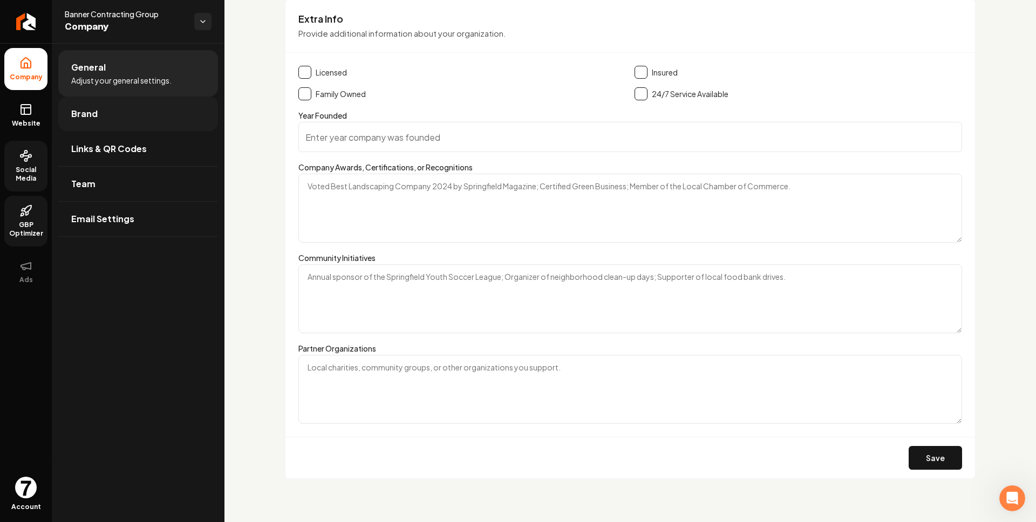
click at [155, 106] on link "Brand" at bounding box center [138, 114] width 160 height 35
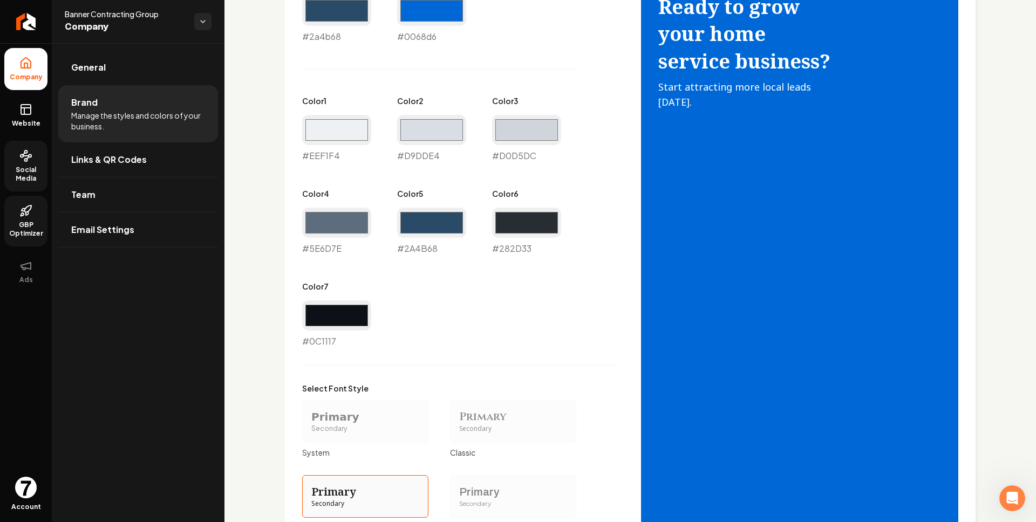
scroll to position [725, 0]
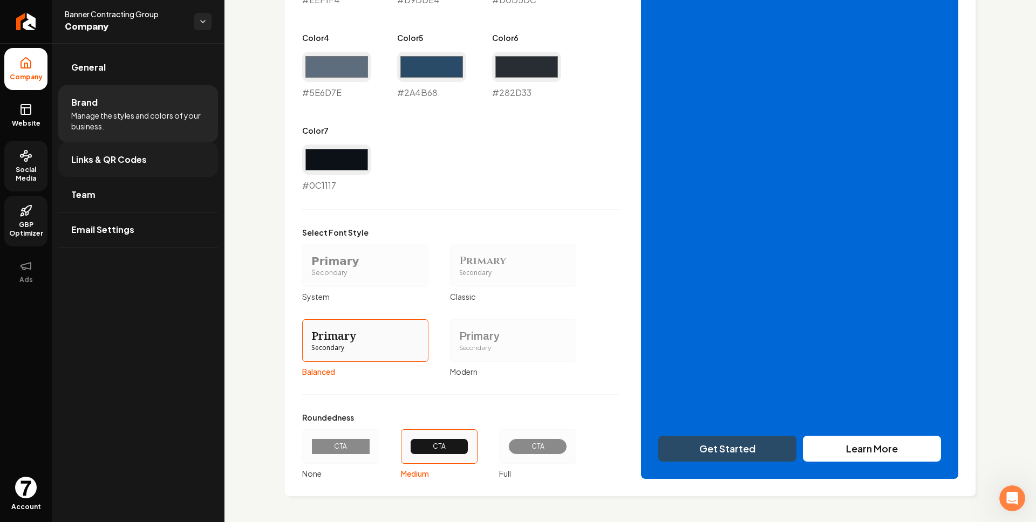
click at [135, 152] on link "Links & QR Codes" at bounding box center [138, 159] width 160 height 35
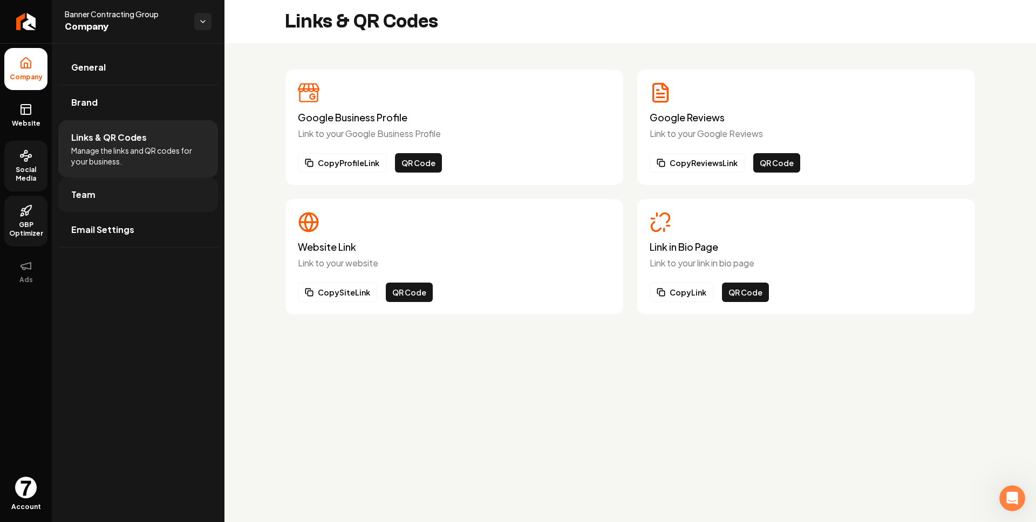
click at [156, 195] on link "Team" at bounding box center [138, 195] width 160 height 35
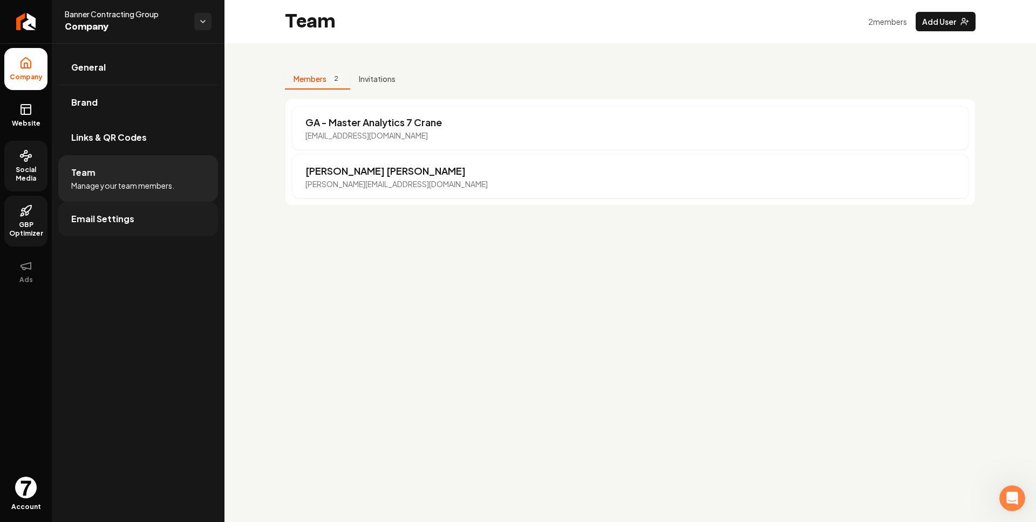
click at [178, 216] on link "Email Settings" at bounding box center [138, 219] width 160 height 35
